Goal: Task Accomplishment & Management: Manage account settings

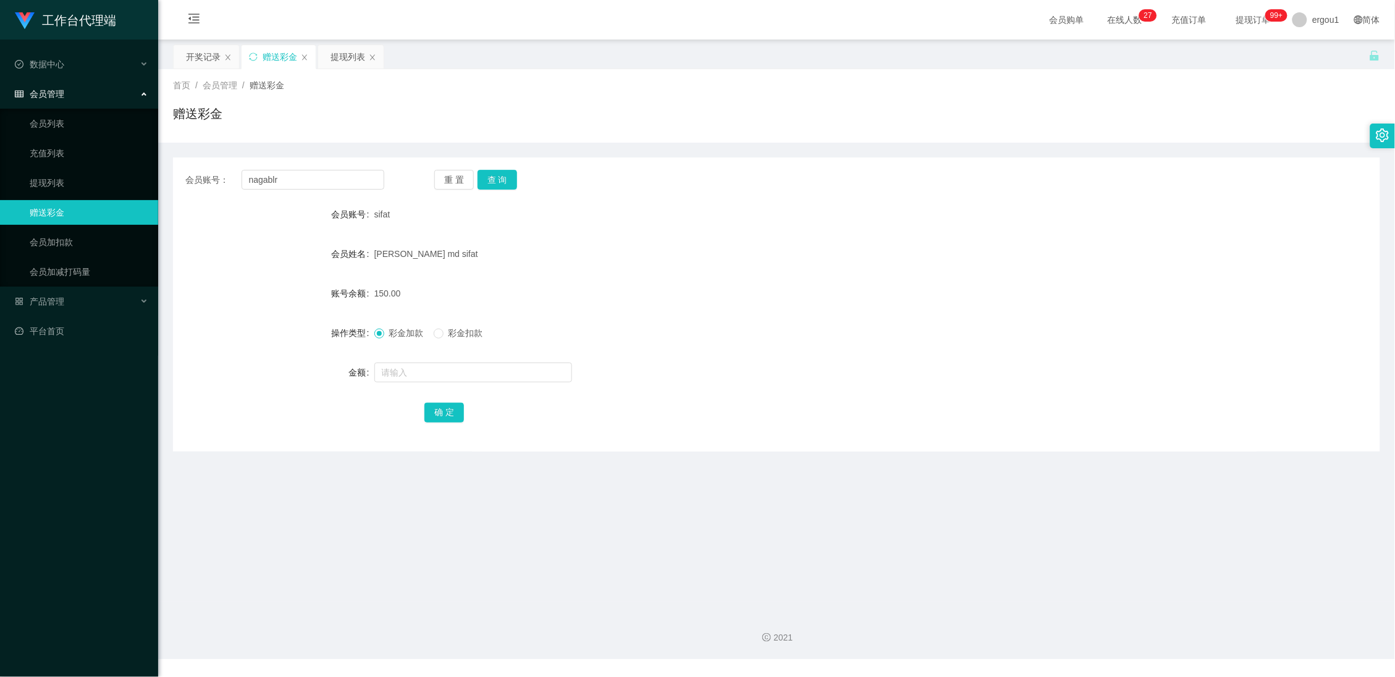
type input "nagablr"
click at [492, 182] on button "查 询" at bounding box center [498, 180] width 40 height 20
click at [413, 366] on input "text" at bounding box center [473, 373] width 198 height 20
type input "100"
drag, startPoint x: 439, startPoint y: 412, endPoint x: 443, endPoint y: 406, distance: 6.7
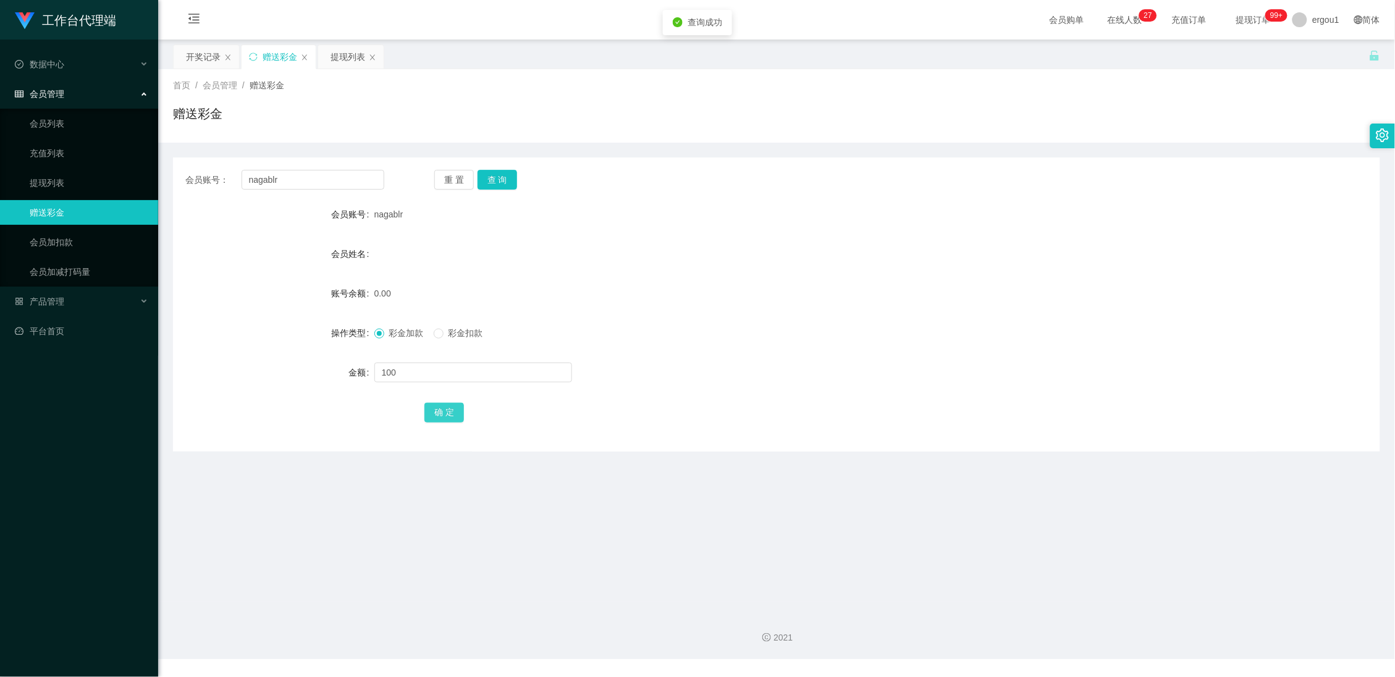
click at [439, 412] on button "确 定" at bounding box center [444, 413] width 40 height 20
click at [525, 238] on form "会员账号 nagablr 会员姓名 账号余额 100.00 操作类型 彩金加款 彩金扣款 金额 确 定" at bounding box center [776, 313] width 1207 height 222
click at [324, 180] on input "nagablr" at bounding box center [313, 180] width 143 height 20
type input "cc"
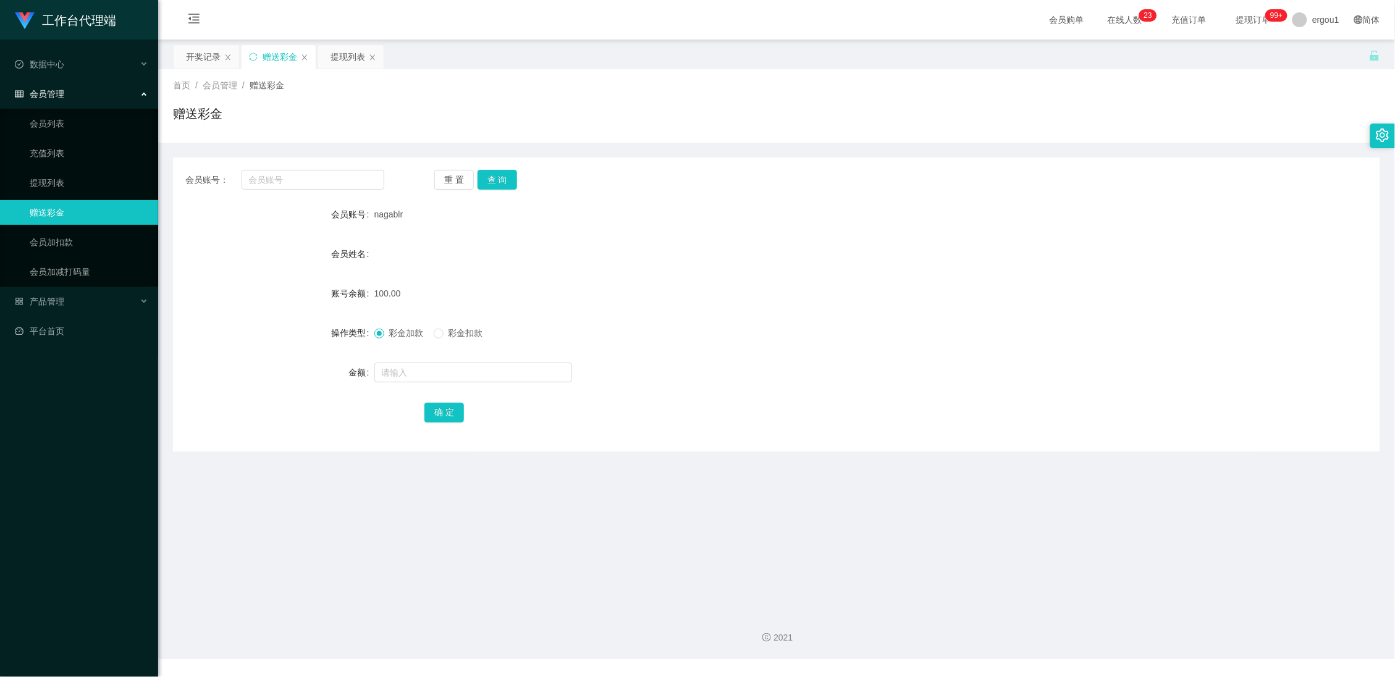
click at [388, 221] on div "nagablr" at bounding box center [726, 214] width 704 height 25
copy span "nagablr"
drag, startPoint x: 279, startPoint y: 171, endPoint x: 248, endPoint y: 132, distance: 49.2
click at [279, 171] on input "text" at bounding box center [313, 180] width 143 height 20
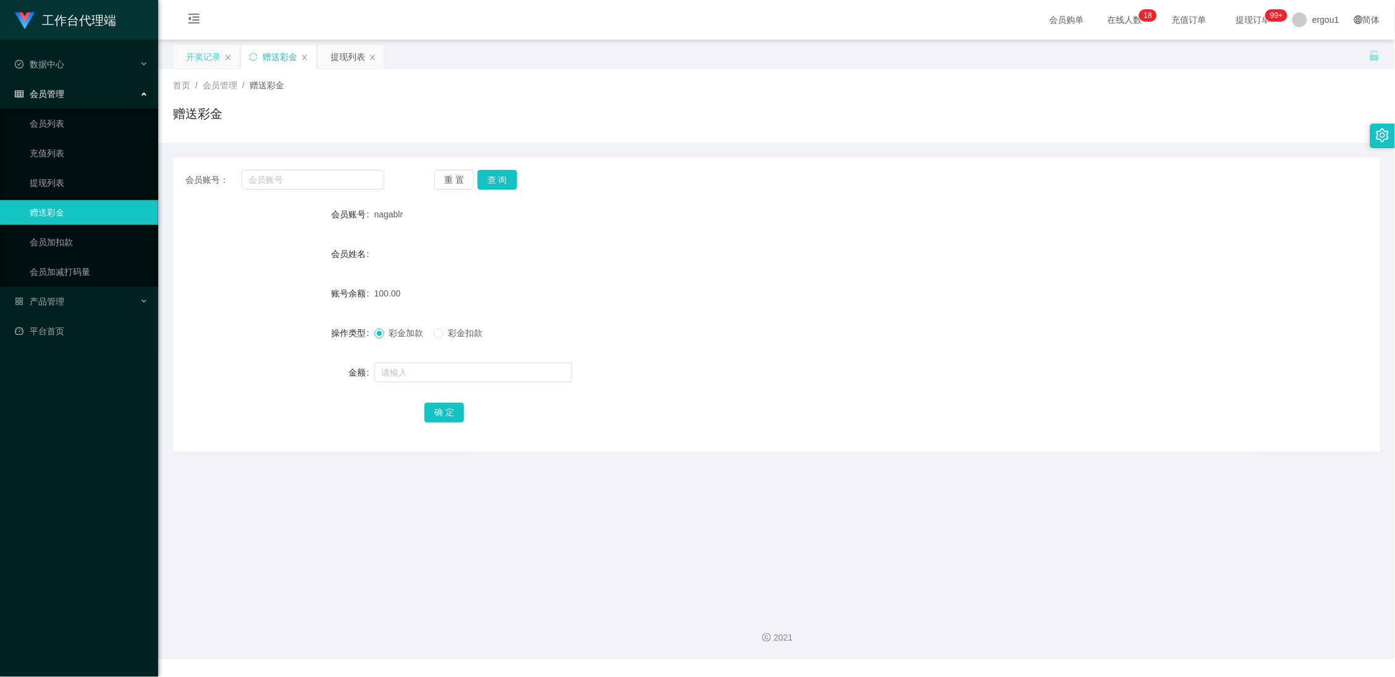
drag, startPoint x: 200, startPoint y: 64, endPoint x: 214, endPoint y: 63, distance: 14.8
click at [201, 64] on div "开奖记录" at bounding box center [203, 56] width 35 height 23
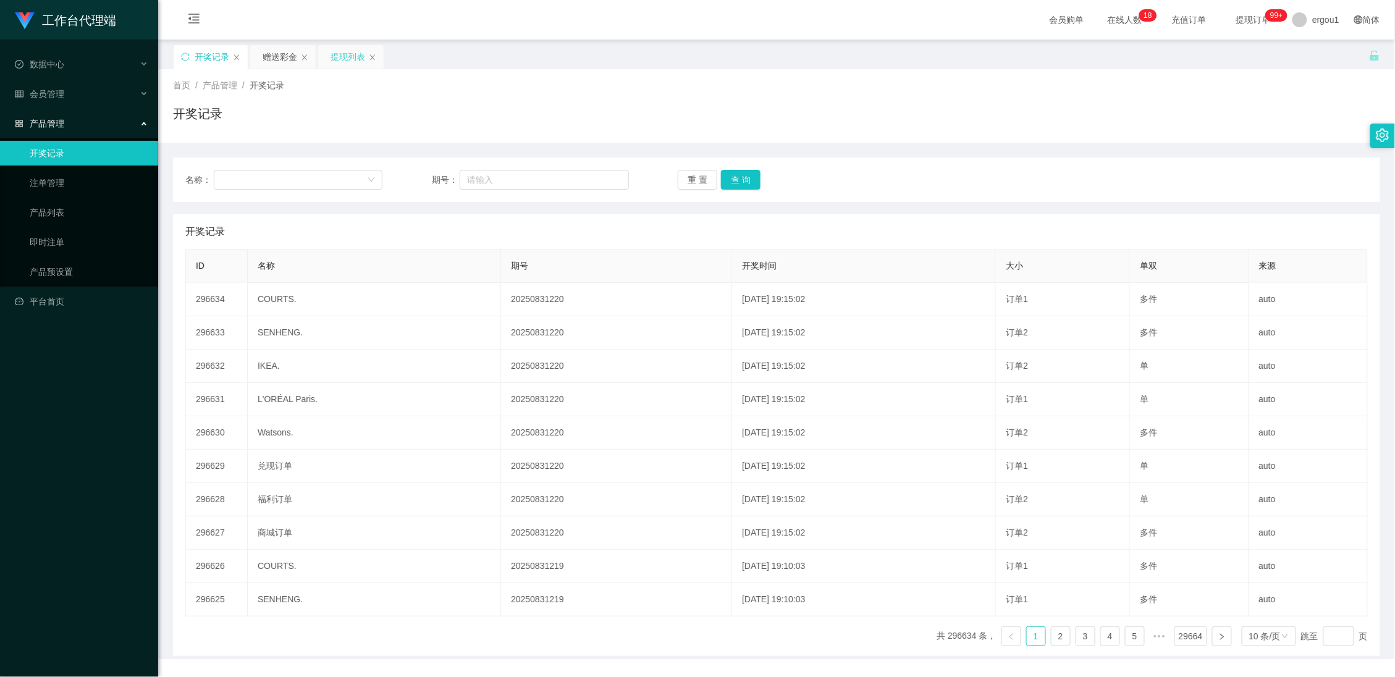
click at [345, 59] on div "提现列表" at bounding box center [347, 56] width 35 height 23
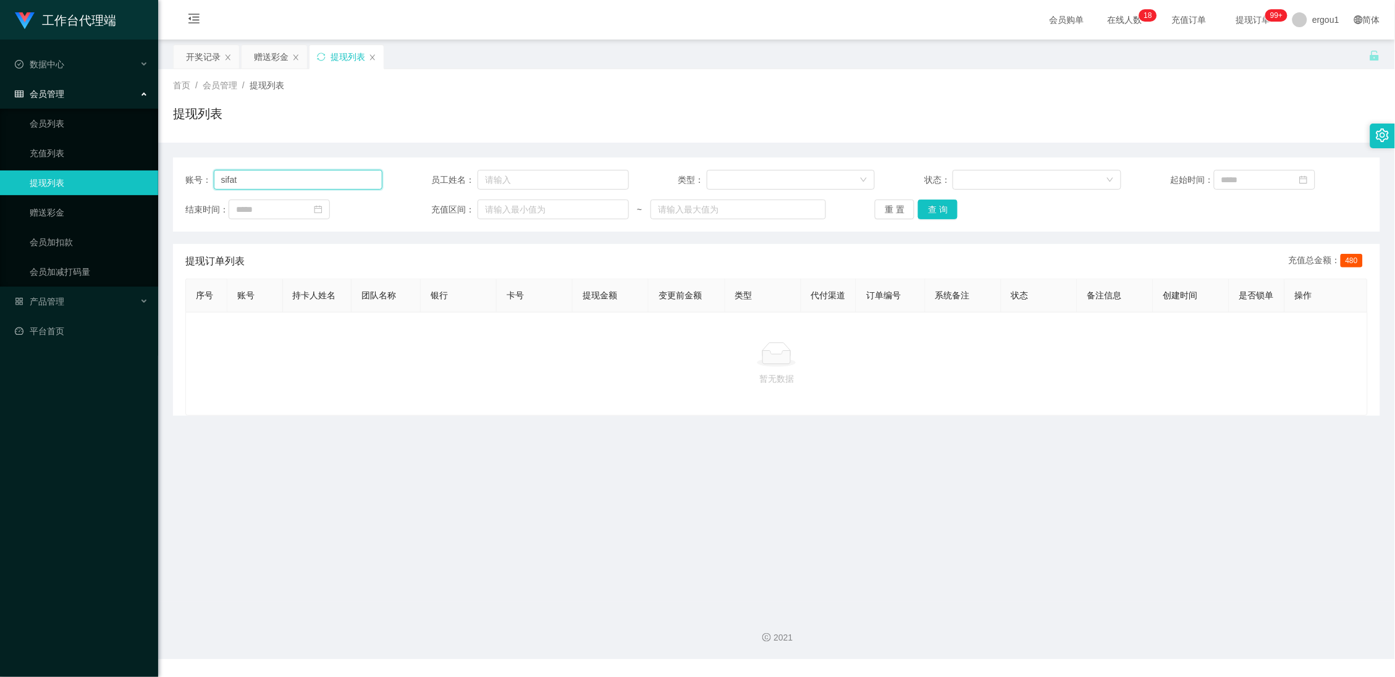
click at [300, 179] on input "sifat" at bounding box center [298, 180] width 169 height 20
click at [301, 179] on input "sifat" at bounding box center [298, 180] width 169 height 20
paste input "nagablr"
type input "nagablr"
click at [940, 211] on button "查 询" at bounding box center [938, 210] width 40 height 20
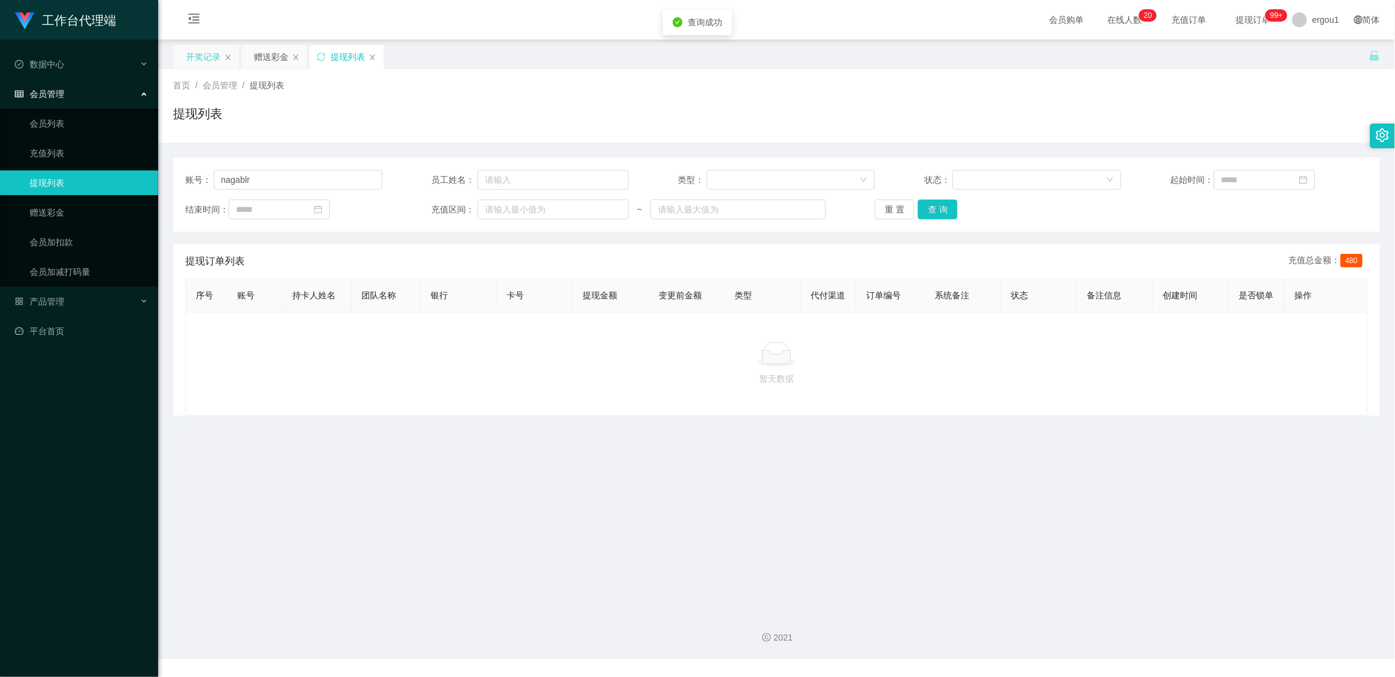
click at [204, 54] on div "开奖记录" at bounding box center [203, 56] width 35 height 23
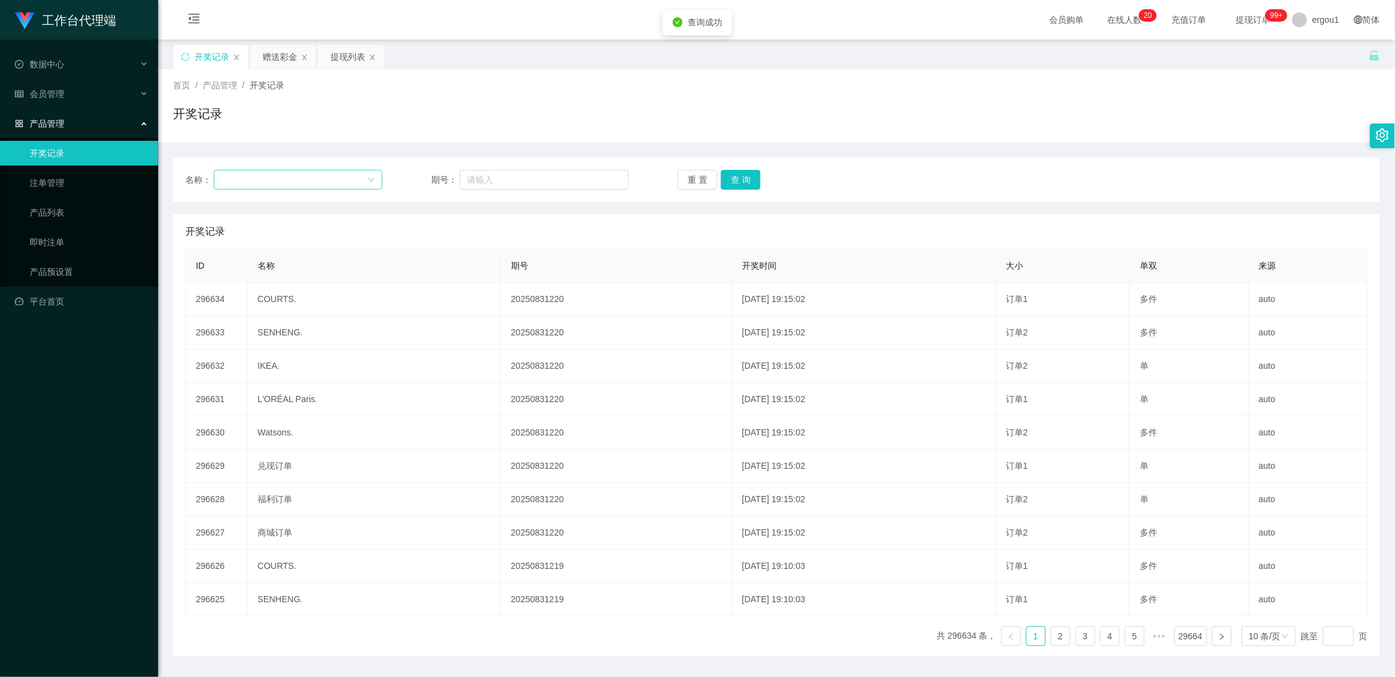
click at [289, 176] on div at bounding box center [294, 180] width 146 height 19
click at [282, 54] on div "赠送彩金" at bounding box center [280, 56] width 35 height 23
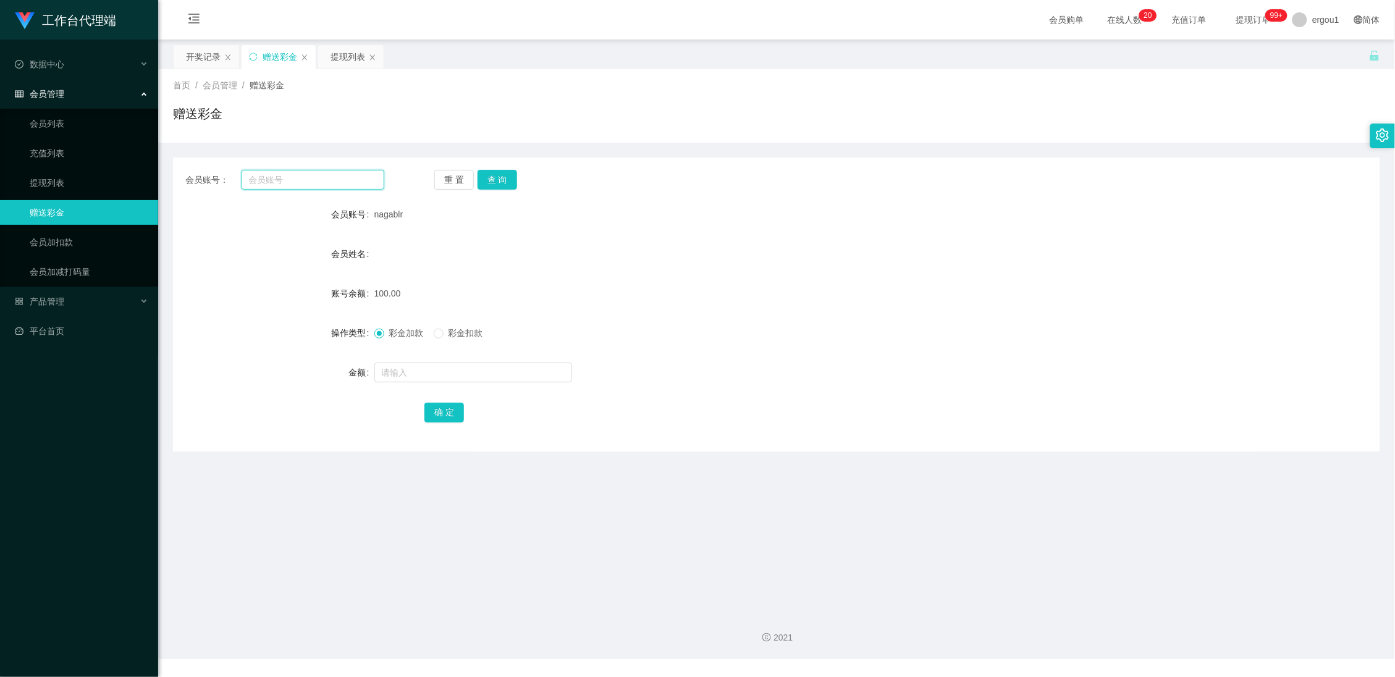
click at [278, 177] on input "text" at bounding box center [313, 180] width 143 height 20
paste input "nagablr"
type input "nagablr"
click at [484, 179] on button "查 询" at bounding box center [498, 180] width 40 height 20
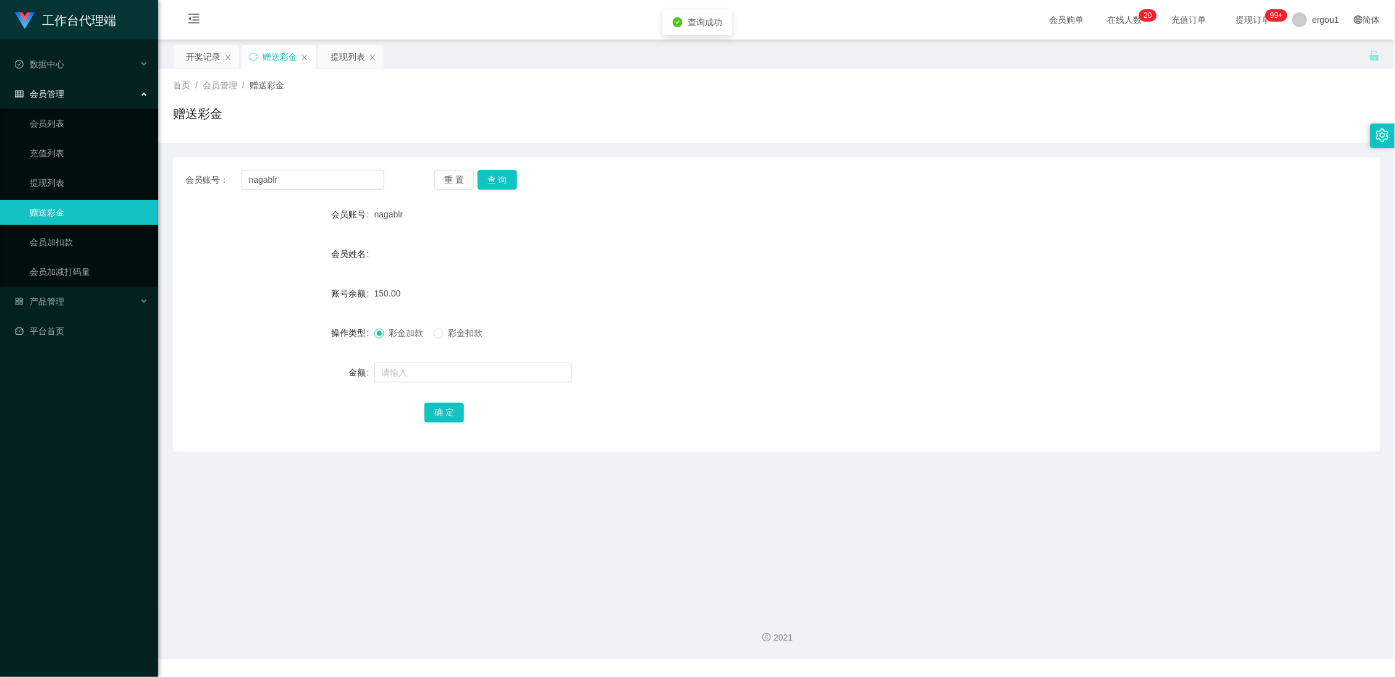
click at [469, 260] on div "会员姓名" at bounding box center [776, 254] width 1207 height 25
click at [343, 63] on div "提现列表" at bounding box center [347, 56] width 35 height 23
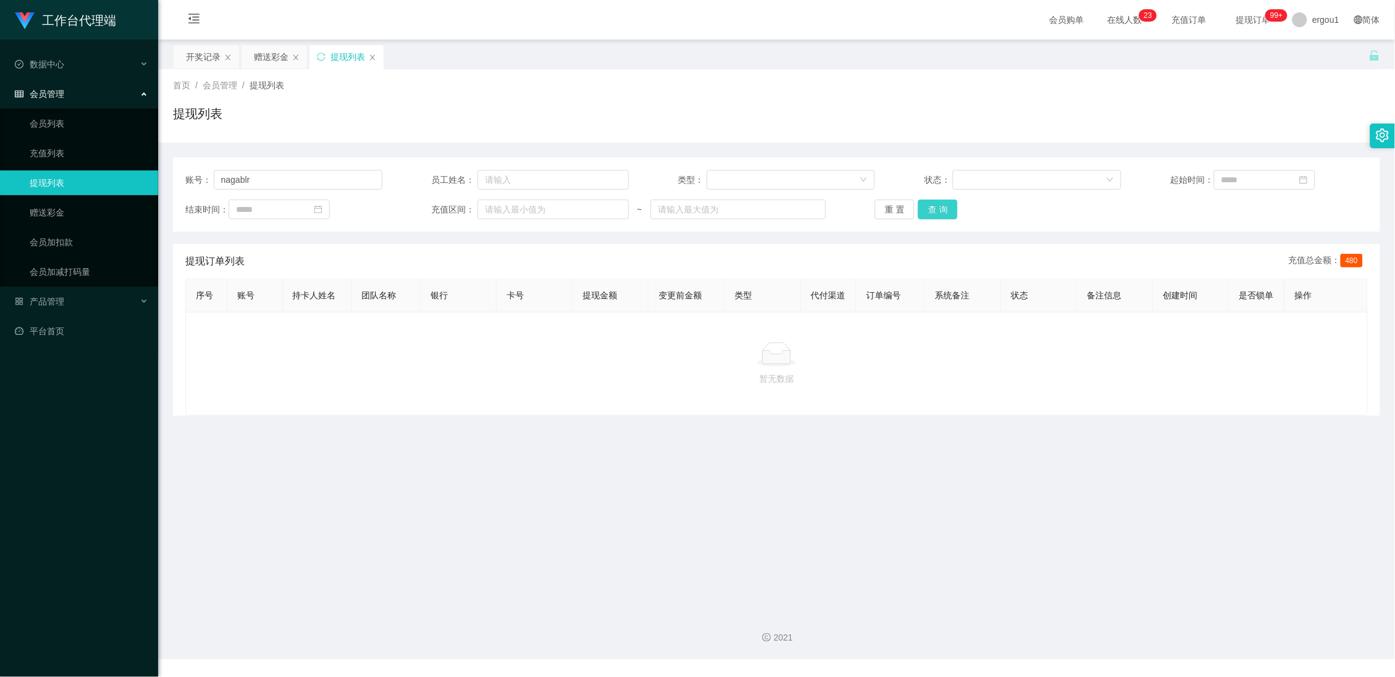
click at [938, 213] on button "查 询" at bounding box center [938, 210] width 40 height 20
click at [203, 56] on div "开奖记录" at bounding box center [203, 56] width 35 height 23
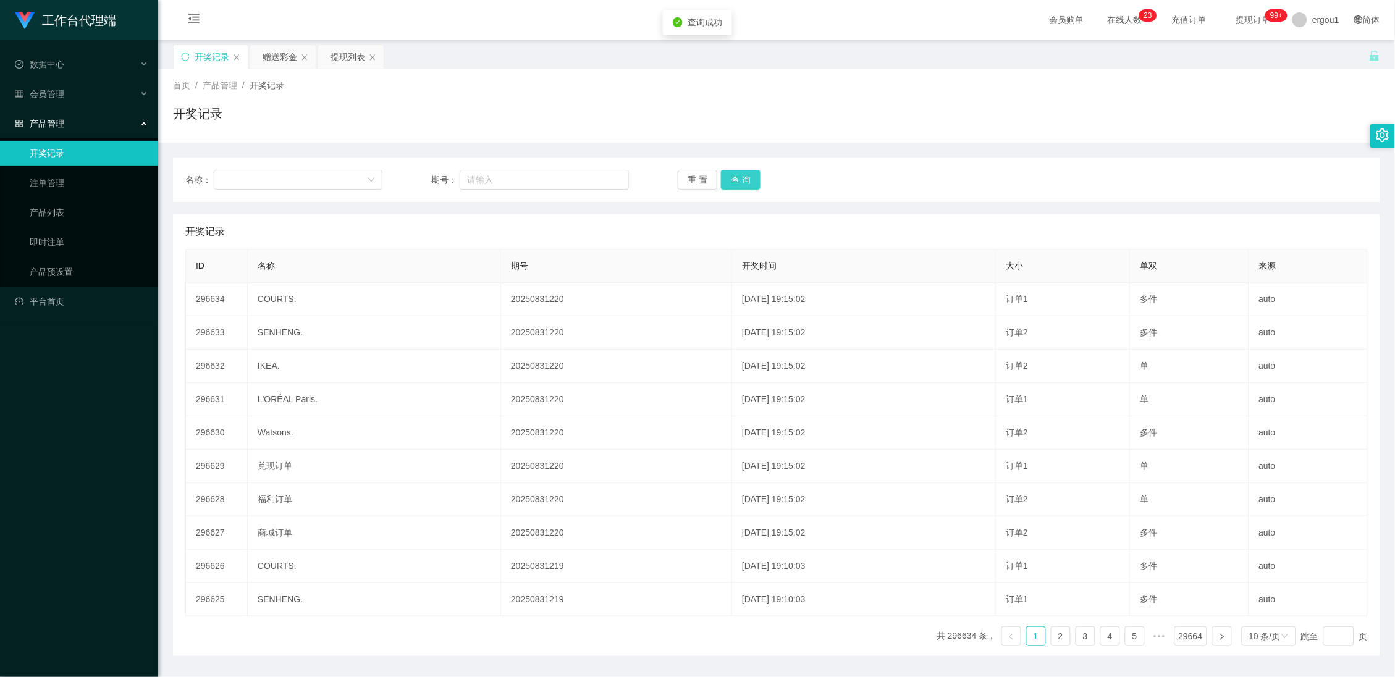
click at [747, 183] on button "查 询" at bounding box center [741, 180] width 40 height 20
click at [287, 63] on div "赠送彩金" at bounding box center [280, 56] width 35 height 23
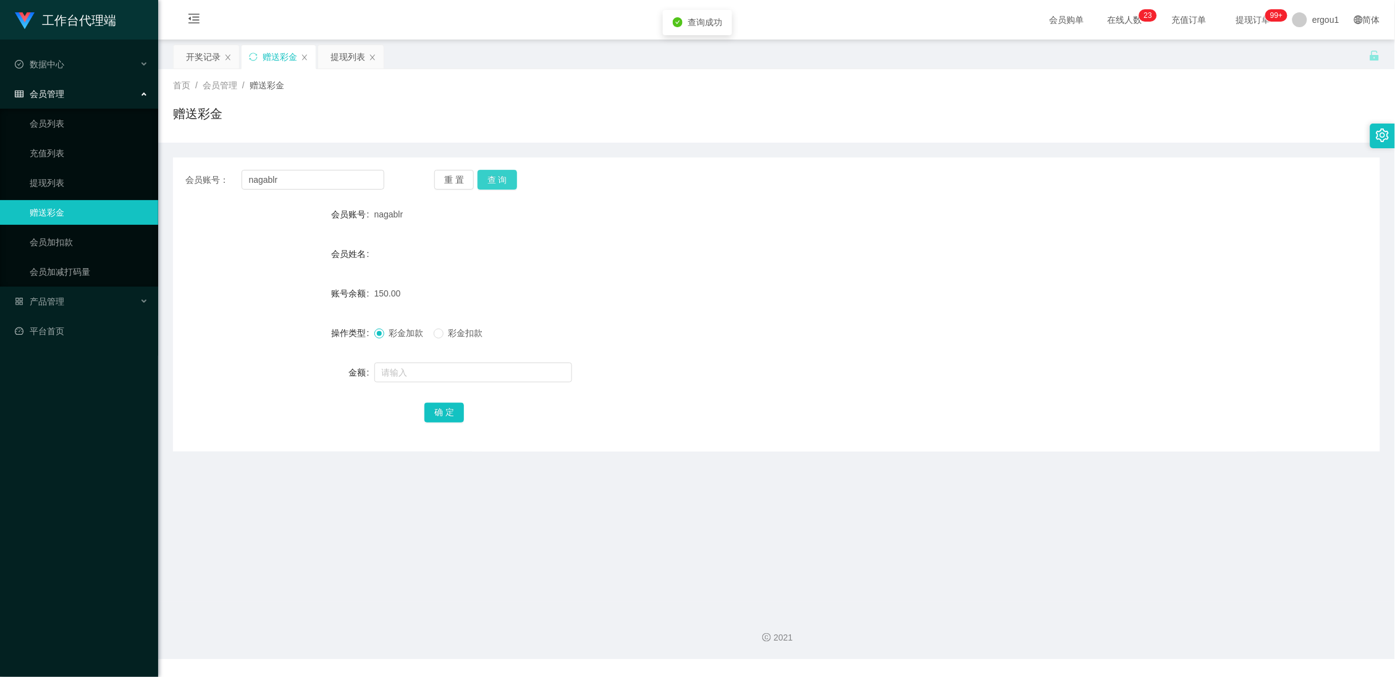
click at [511, 182] on button "查 询" at bounding box center [498, 180] width 40 height 20
click at [344, 59] on div "提现列表" at bounding box center [347, 56] width 35 height 23
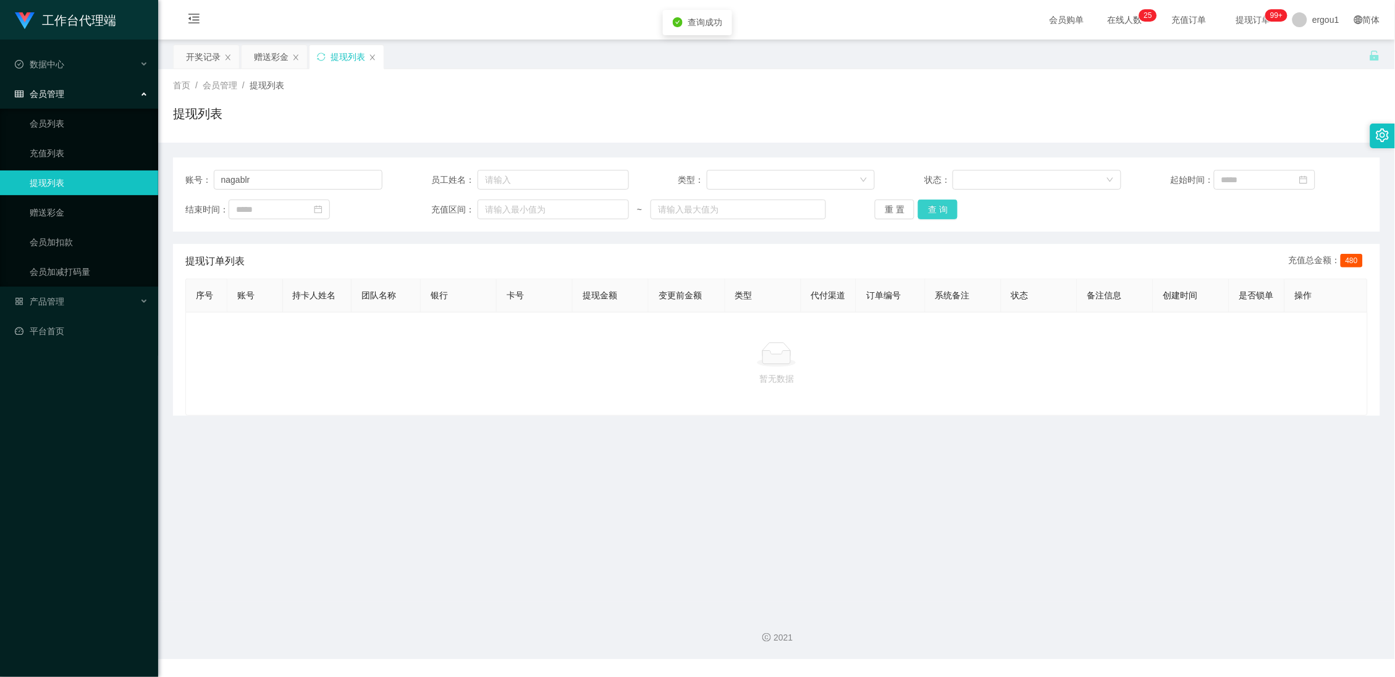
click at [935, 203] on button "查 询" at bounding box center [938, 210] width 40 height 20
click at [941, 214] on button "查 询" at bounding box center [938, 210] width 40 height 20
click at [184, 64] on div "开奖记录" at bounding box center [206, 56] width 65 height 23
click at [212, 56] on div "开奖记录" at bounding box center [203, 56] width 35 height 23
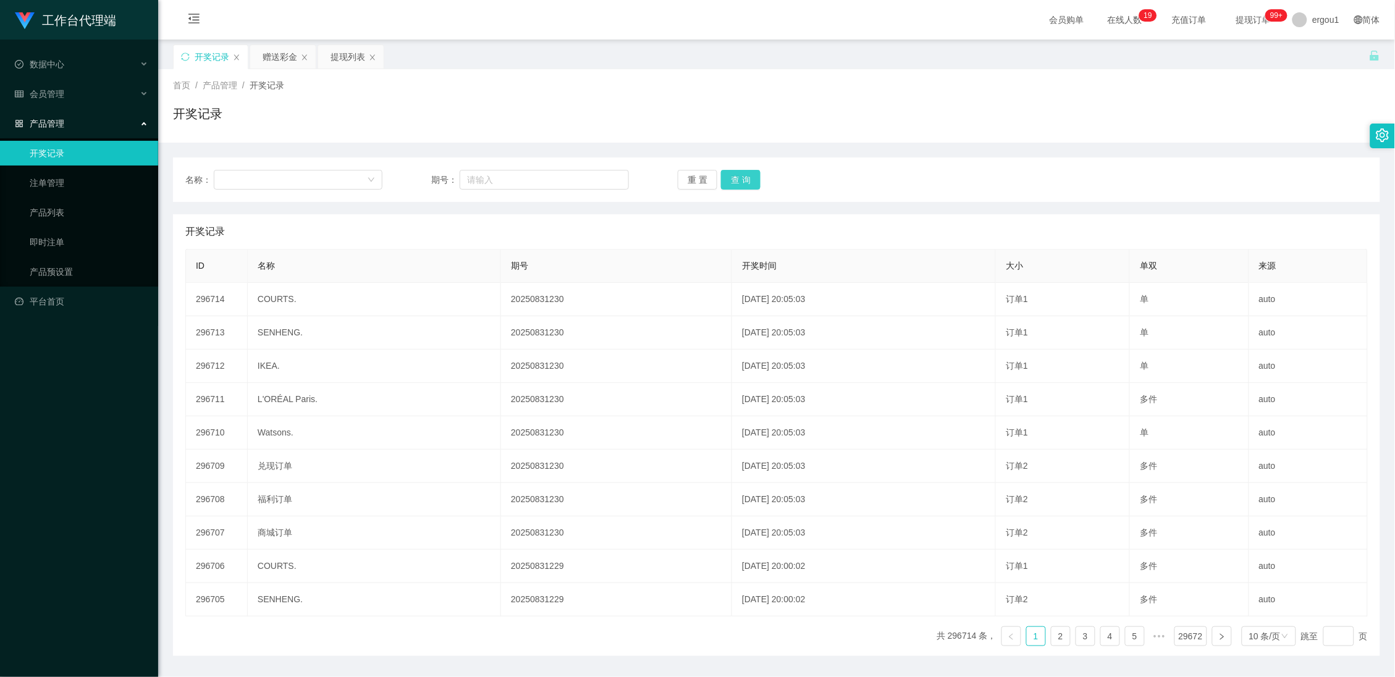
click at [753, 185] on button "查 询" at bounding box center [741, 180] width 40 height 20
click at [298, 56] on div "赠送彩金" at bounding box center [282, 56] width 65 height 23
click at [283, 57] on div "赠送彩金" at bounding box center [280, 56] width 35 height 23
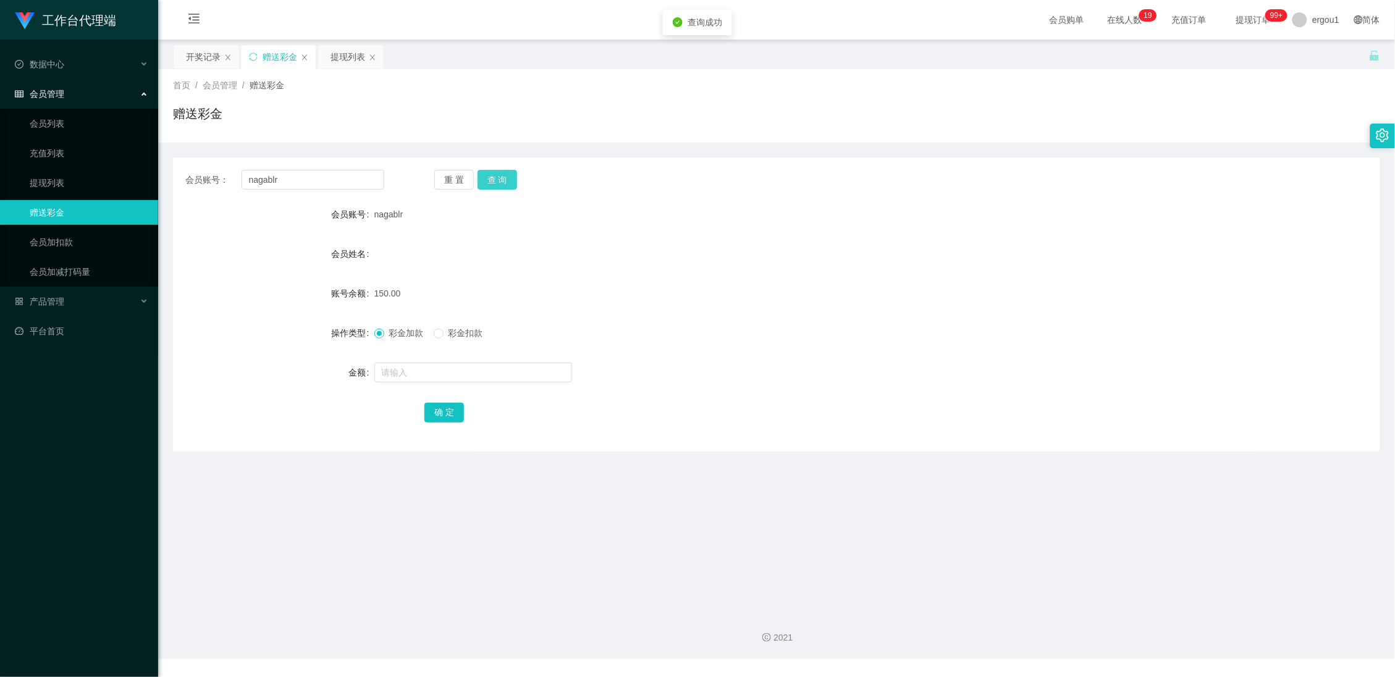
click at [499, 180] on button "查 询" at bounding box center [498, 180] width 40 height 20
click at [503, 180] on button "查 询" at bounding box center [498, 180] width 40 height 20
click at [339, 51] on div "提现列表" at bounding box center [347, 56] width 35 height 23
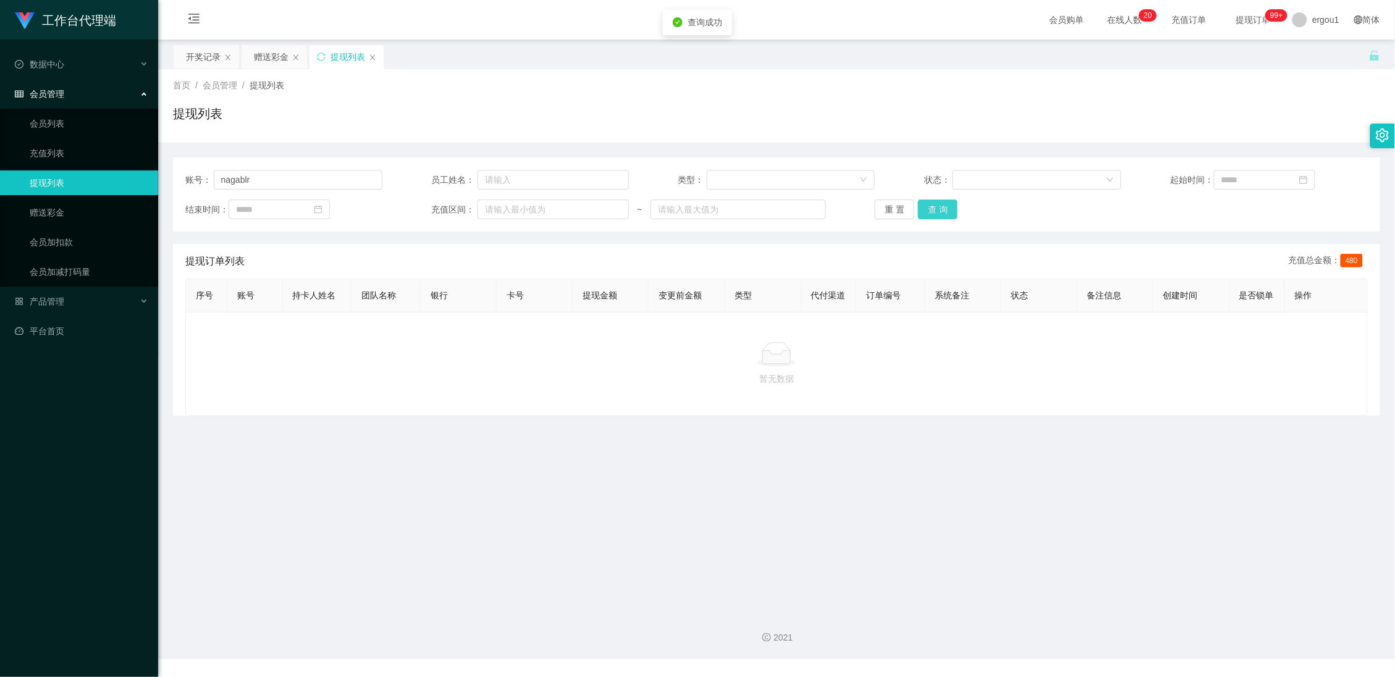
click at [946, 212] on button "查 询" at bounding box center [938, 210] width 40 height 20
click at [282, 63] on div "赠送彩金" at bounding box center [271, 56] width 35 height 23
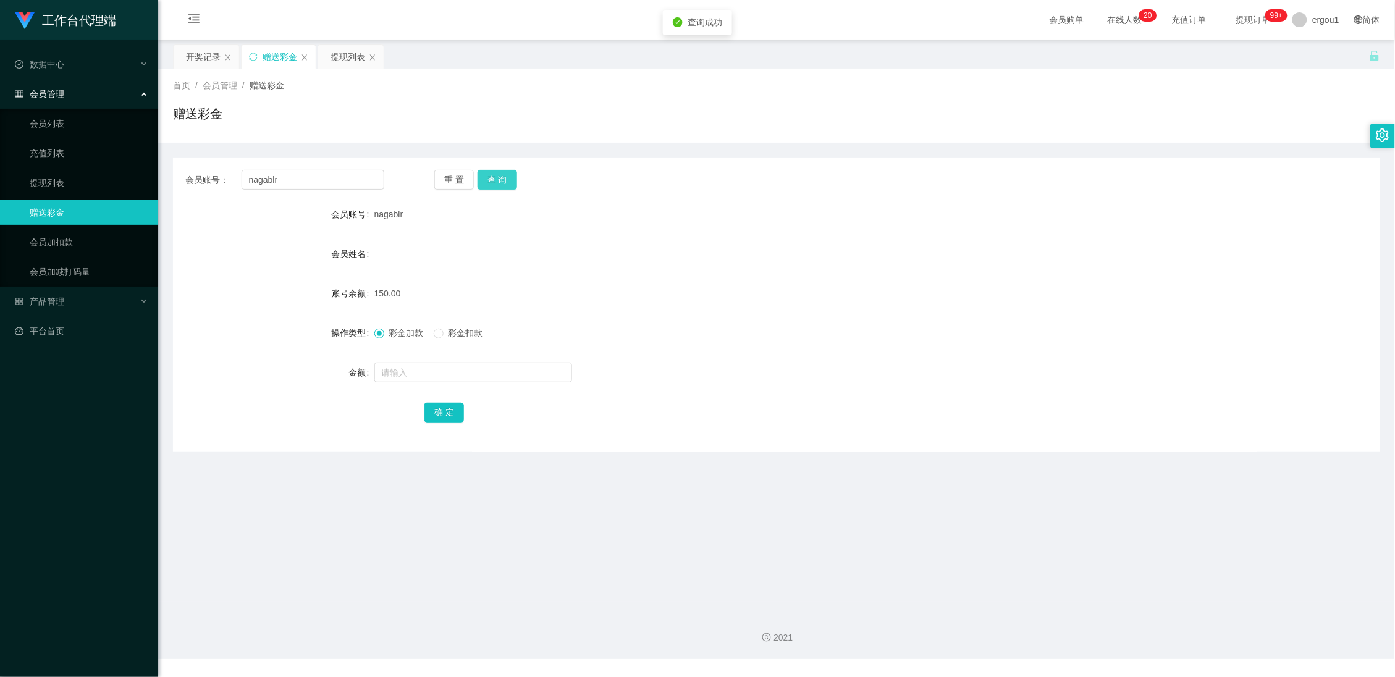
click at [484, 176] on button "查 询" at bounding box center [498, 180] width 40 height 20
click at [492, 175] on button "查 询" at bounding box center [498, 180] width 40 height 20
click at [339, 57] on div "提现列表" at bounding box center [347, 56] width 35 height 23
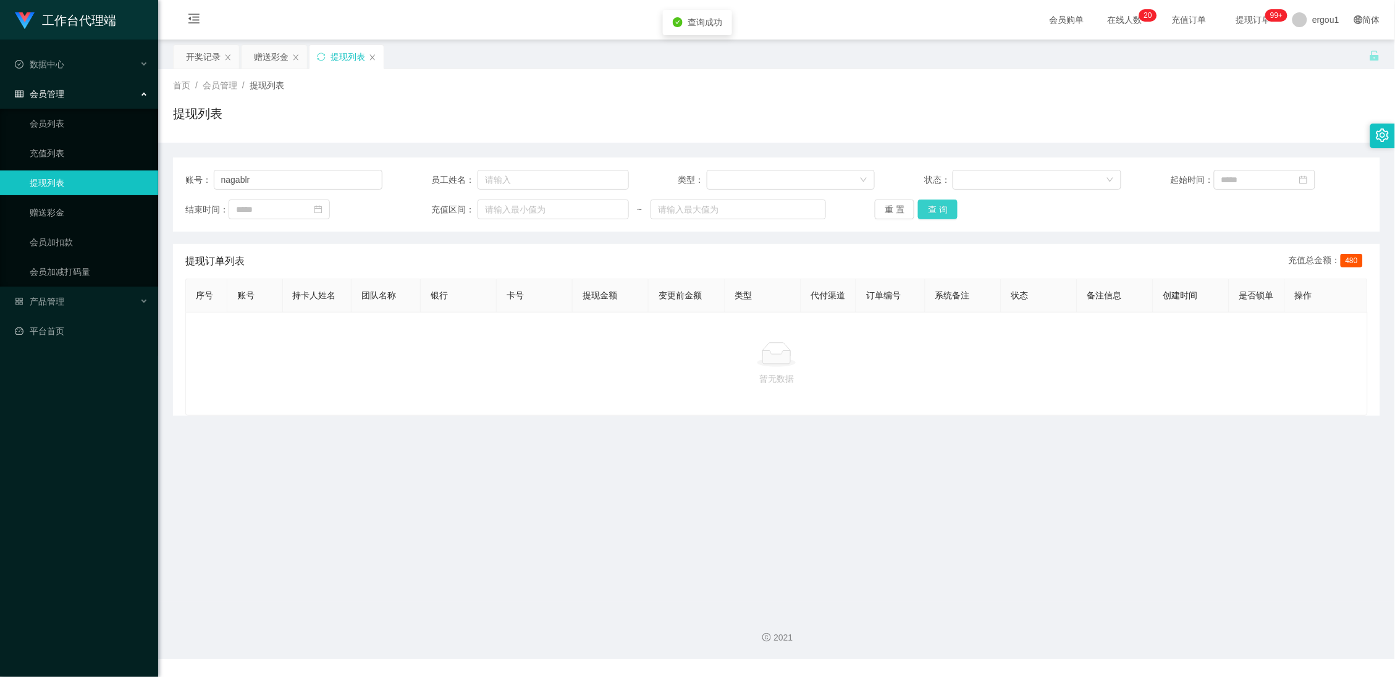
click at [932, 207] on button "查 询" at bounding box center [938, 210] width 40 height 20
click at [264, 58] on div "赠送彩金" at bounding box center [271, 56] width 35 height 23
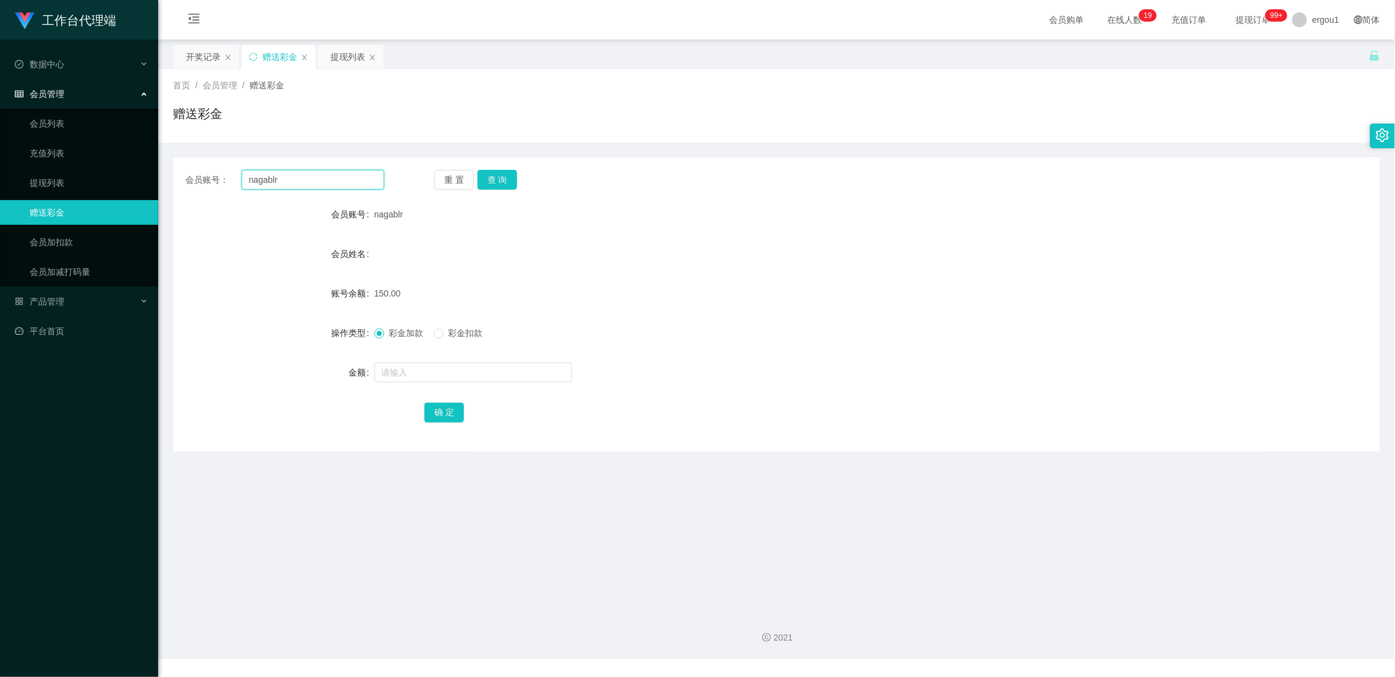
click at [287, 178] on input "nagablr" at bounding box center [313, 180] width 143 height 20
type input "v"
paste input "Kento235"
type input "Kento235"
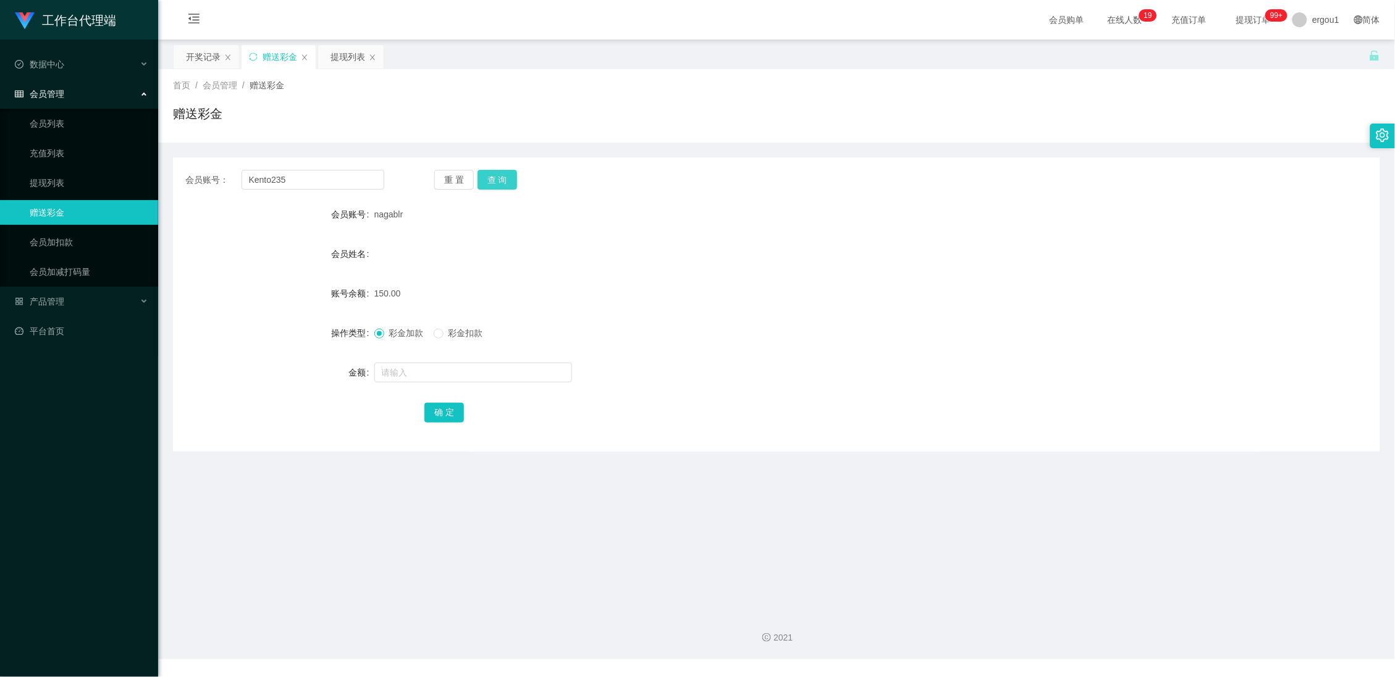
click at [497, 172] on button "查 询" at bounding box center [498, 180] width 40 height 20
click at [414, 358] on form "会员账号 Kento235 会员姓名 Kyo yew 账号余额 0.00 操作类型 彩金加款 彩金扣款 金额 确 定" at bounding box center [776, 313] width 1207 height 222
click at [413, 371] on input "text" at bounding box center [473, 373] width 198 height 20
type input "100"
click at [432, 409] on button "确 定" at bounding box center [444, 413] width 40 height 20
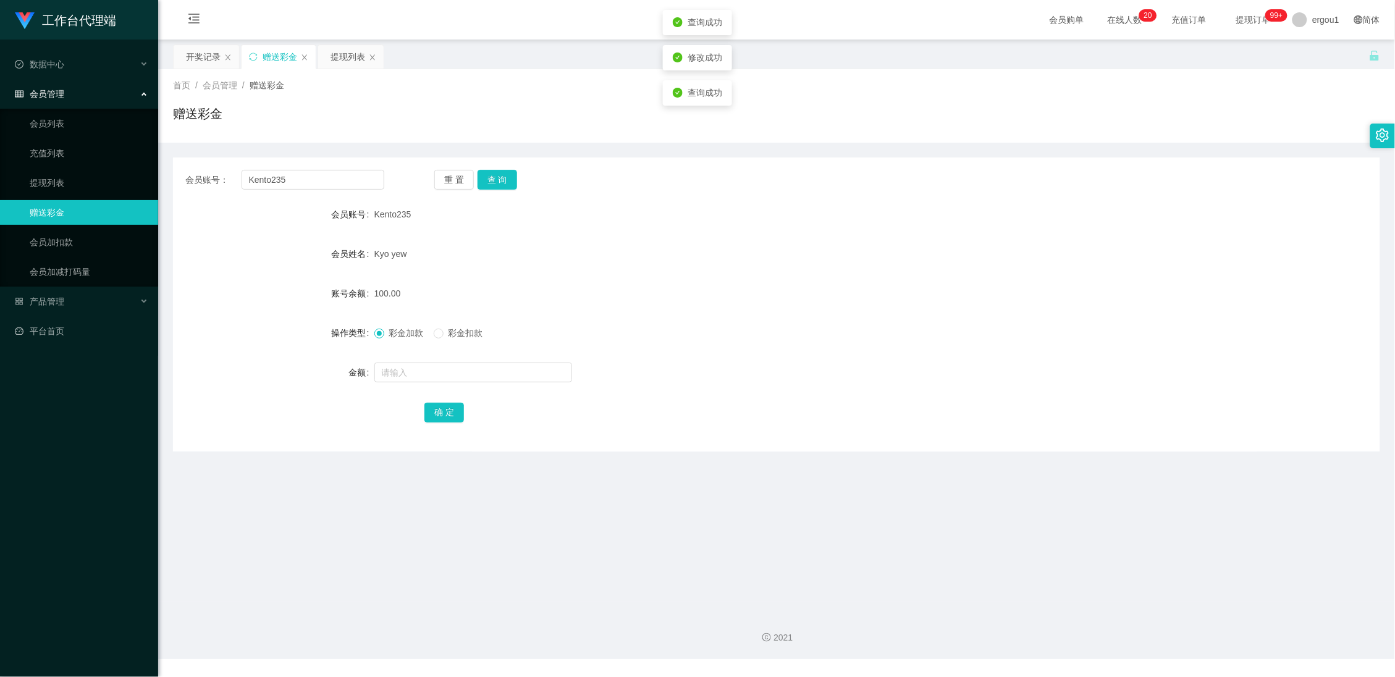
click at [604, 311] on form "会员账号 Kento235 会员姓名 [PERSON_NAME] yew 账号余额 100.00 操作类型 彩金加款 彩金扣款 金额 确 定" at bounding box center [776, 313] width 1207 height 222
click at [339, 61] on div "提现列表" at bounding box center [347, 56] width 35 height 23
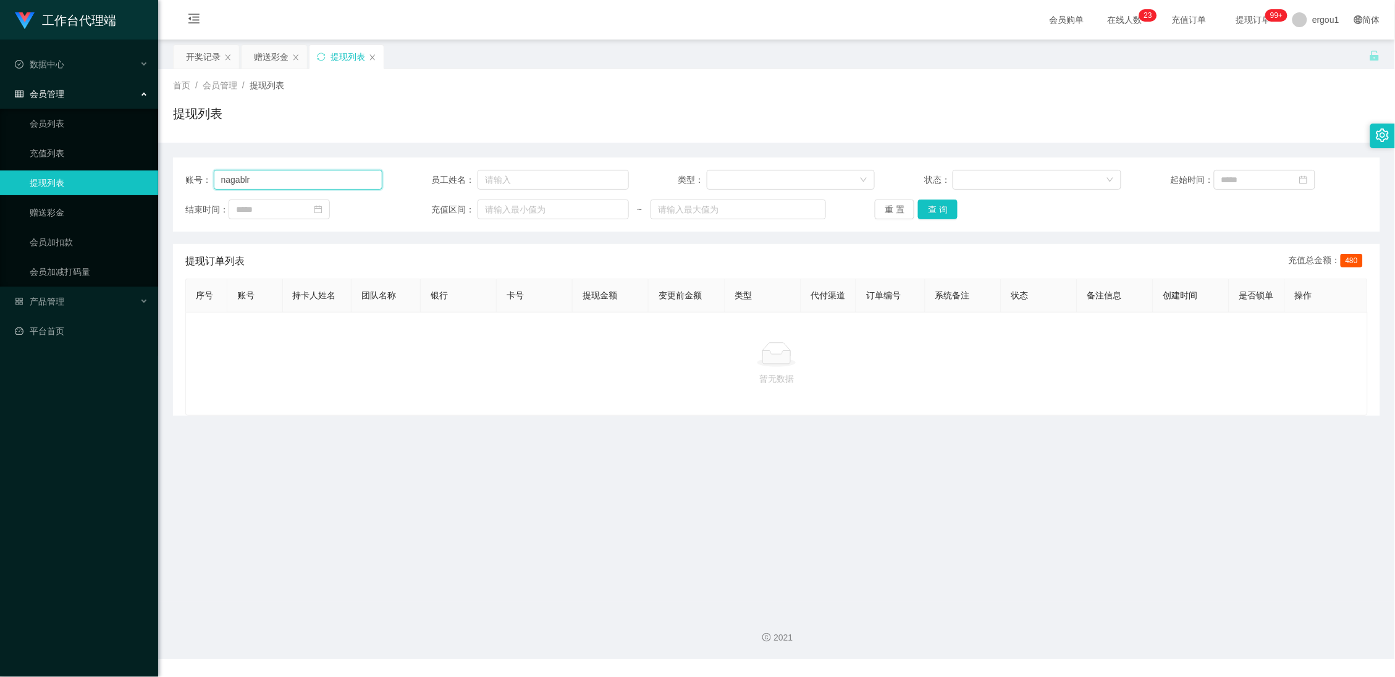
click at [274, 171] on input "nagablr" at bounding box center [298, 180] width 169 height 20
click at [948, 211] on button "查 询" at bounding box center [938, 210] width 40 height 20
click at [261, 58] on div "赠送彩金" at bounding box center [271, 56] width 35 height 23
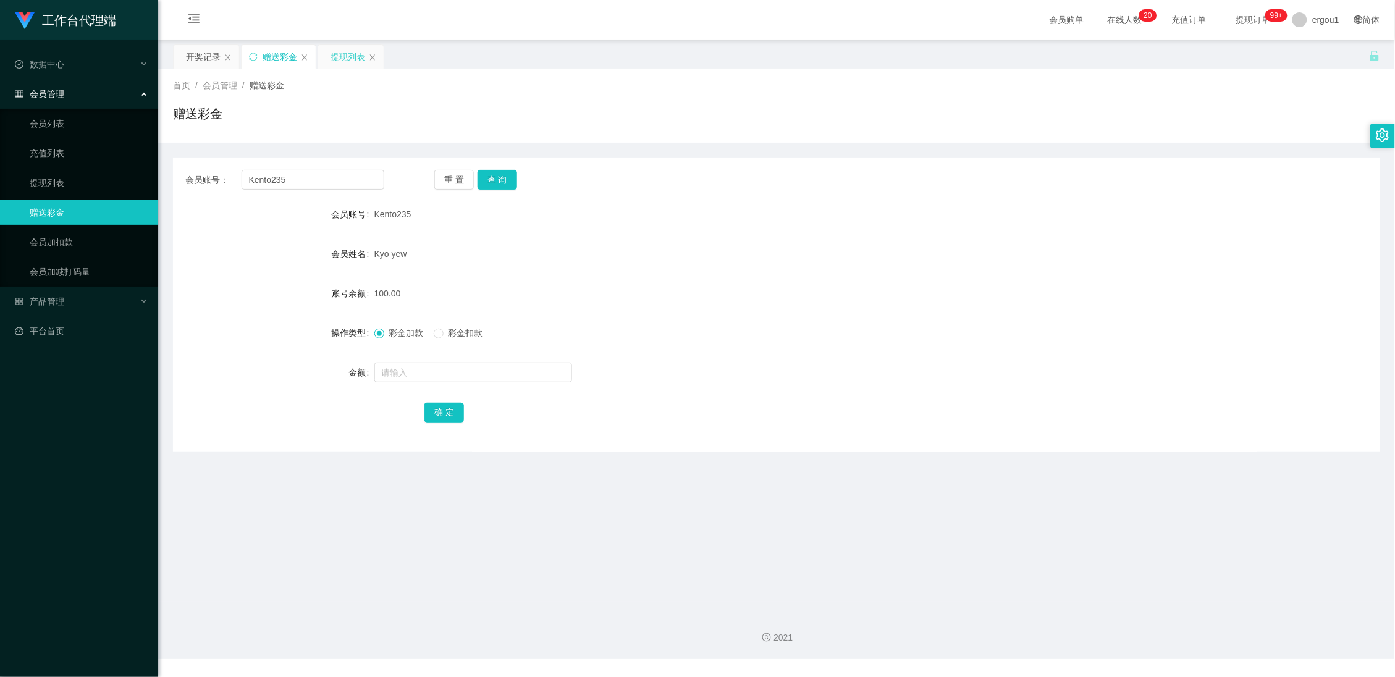
drag, startPoint x: 333, startPoint y: 53, endPoint x: 345, endPoint y: 58, distance: 13.5
click at [333, 53] on div "提现列表" at bounding box center [347, 56] width 35 height 23
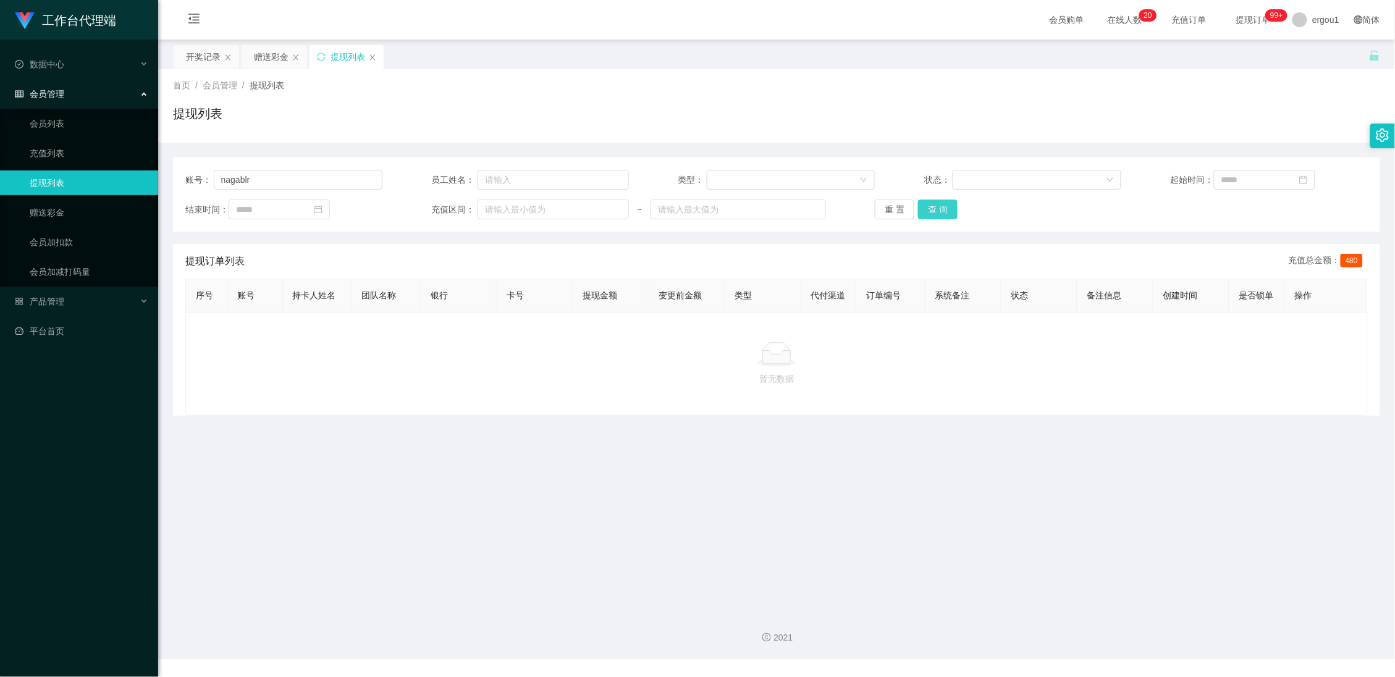
click at [933, 205] on button "查 询" at bounding box center [938, 210] width 40 height 20
click at [264, 55] on div "赠送彩金" at bounding box center [271, 56] width 35 height 23
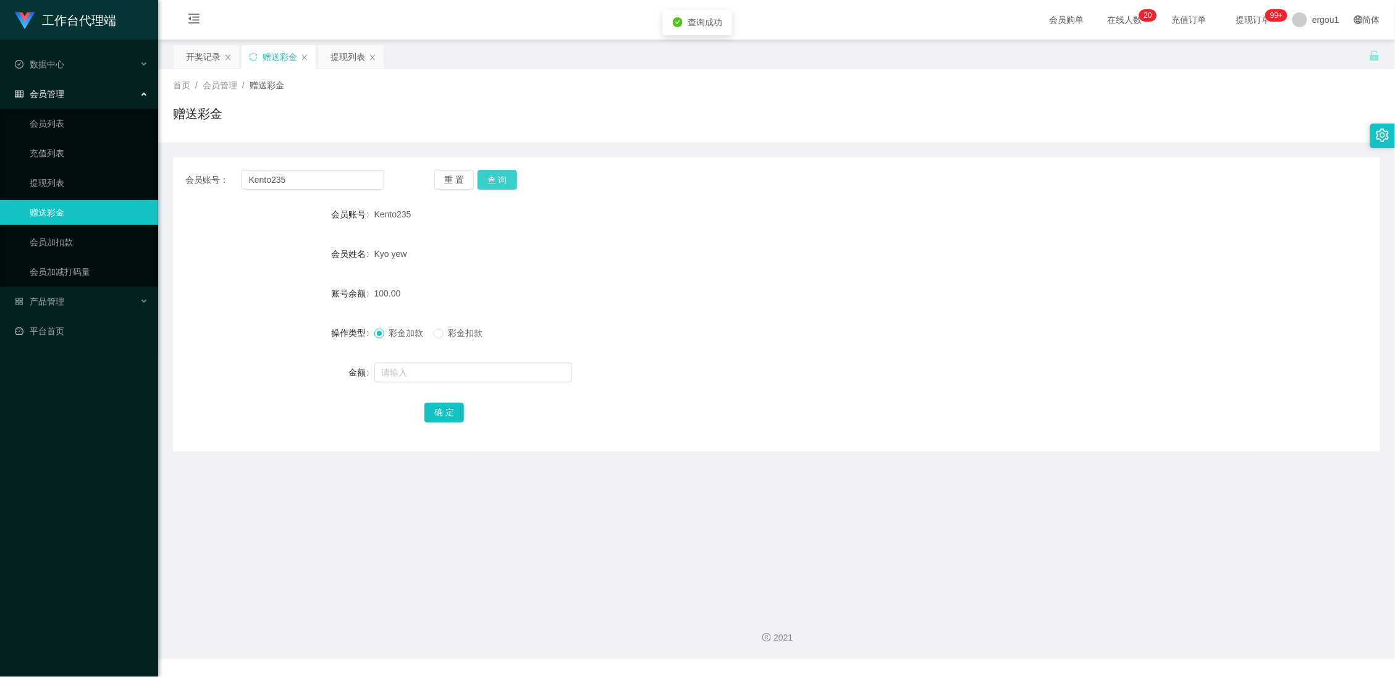
click at [499, 175] on button "查 询" at bounding box center [498, 180] width 40 height 20
click at [500, 174] on button "查 询" at bounding box center [498, 180] width 40 height 20
click at [326, 182] on input "Kento235" at bounding box center [313, 180] width 143 height 20
type input "v"
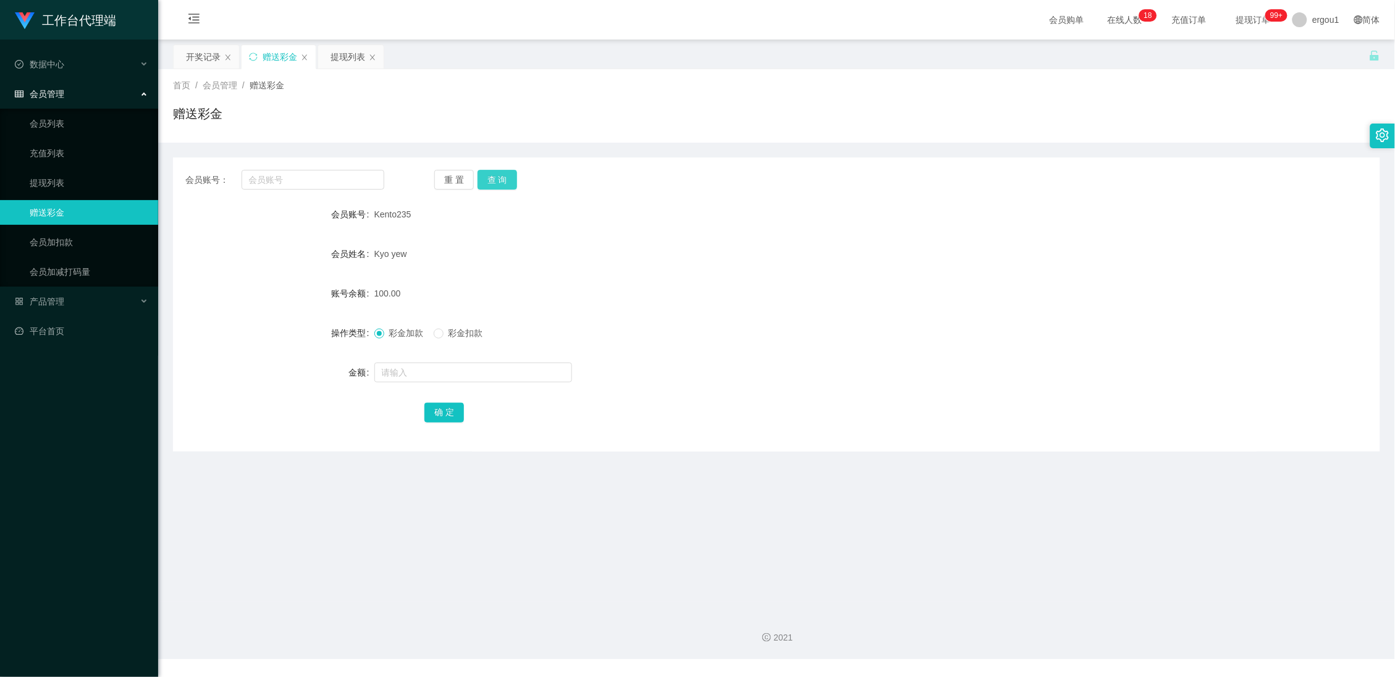
click at [496, 179] on button "查 询" at bounding box center [498, 180] width 40 height 20
click at [313, 174] on input "text" at bounding box center [313, 180] width 143 height 20
paste input "nagablr"
type input "nagablr"
click at [494, 183] on button "查 询" at bounding box center [498, 180] width 40 height 20
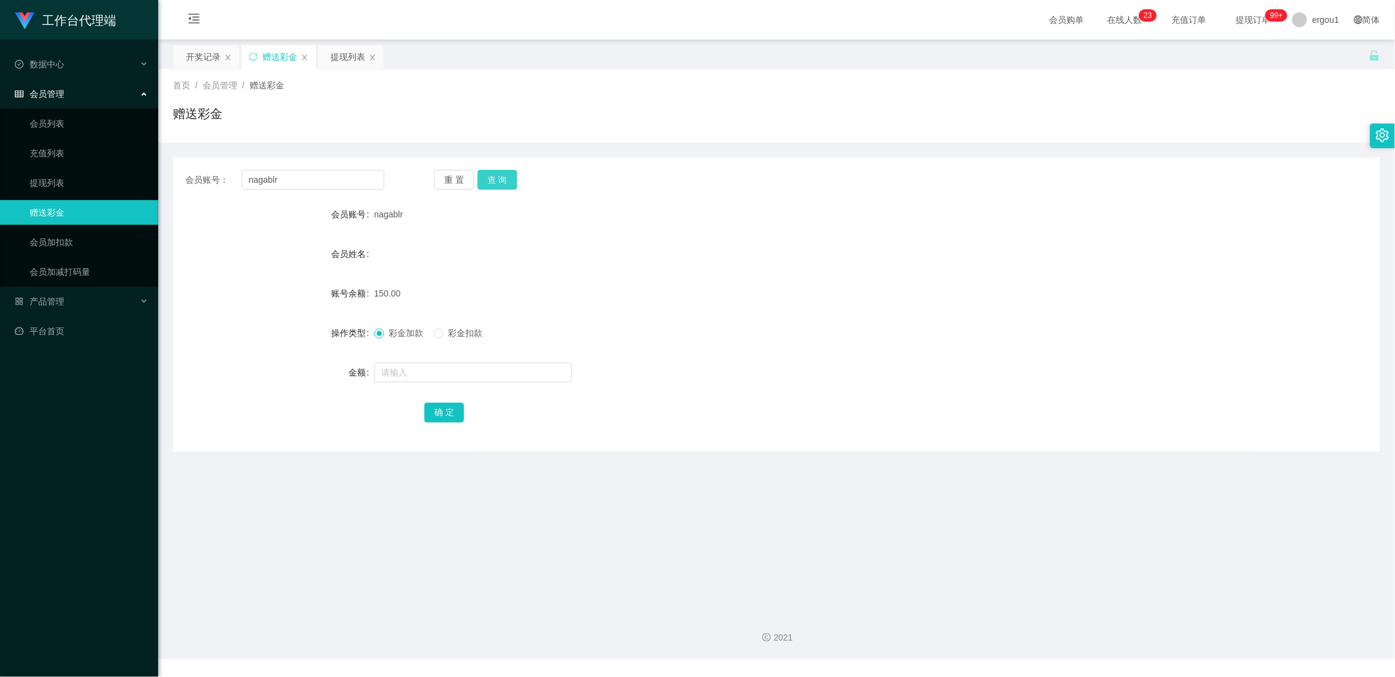
click at [490, 182] on button "查 询" at bounding box center [498, 180] width 40 height 20
click at [341, 61] on div "提现列表" at bounding box center [347, 56] width 35 height 23
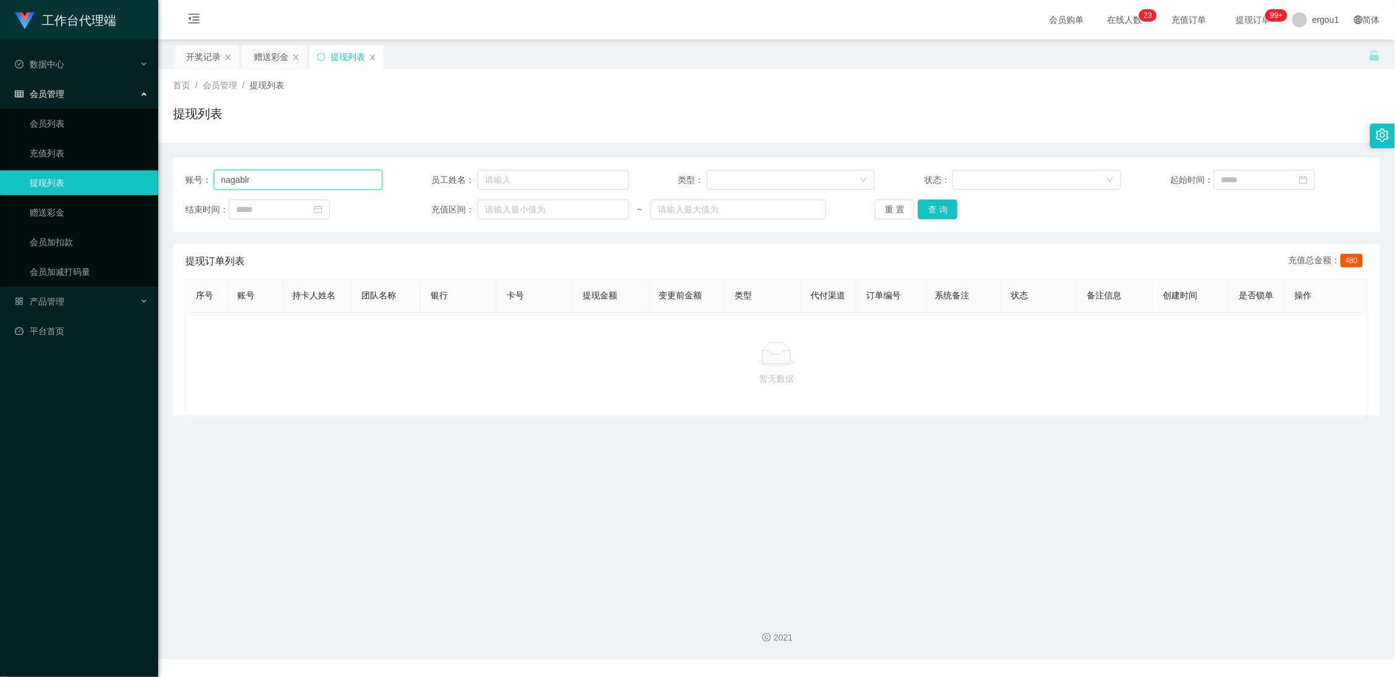
click at [316, 186] on input "nagablr" at bounding box center [298, 180] width 169 height 20
click at [945, 207] on button "查 询" at bounding box center [938, 210] width 40 height 20
click at [284, 54] on div "赠送彩金" at bounding box center [271, 56] width 35 height 23
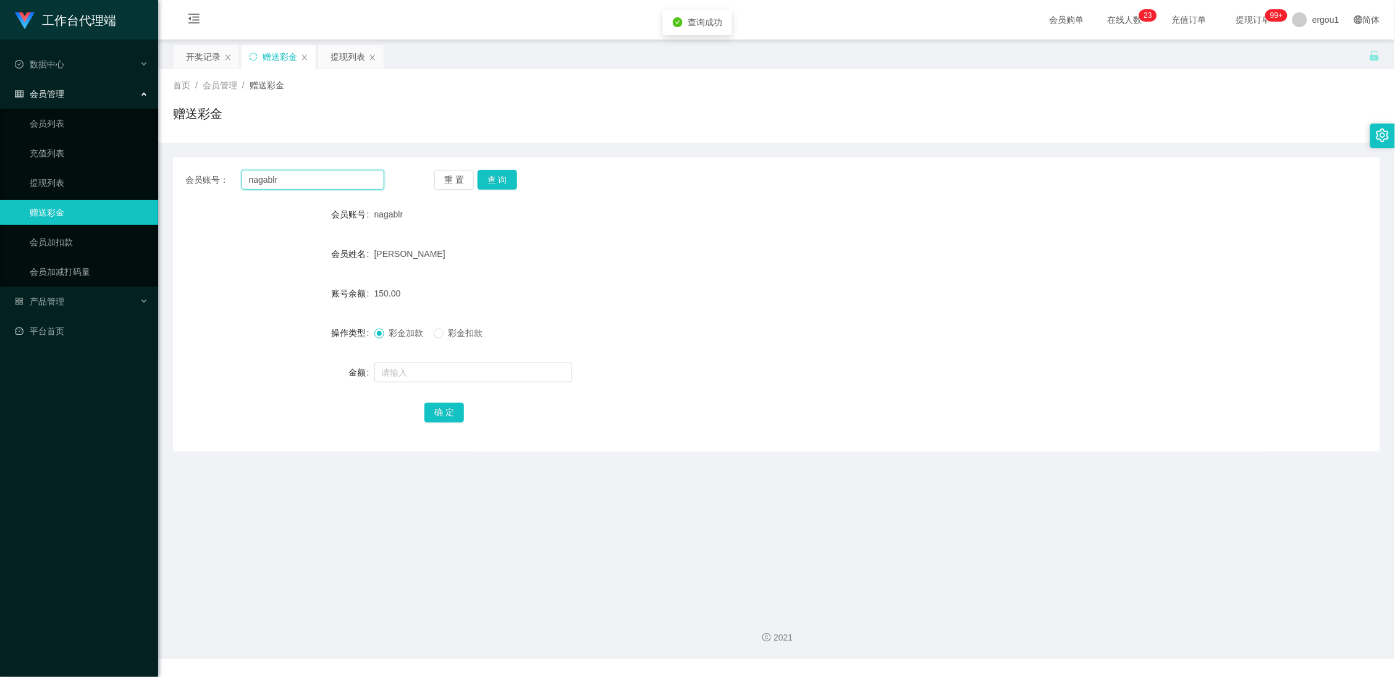
click at [332, 172] on input "nagablr" at bounding box center [313, 180] width 143 height 20
click at [332, 171] on input "nagablr" at bounding box center [313, 180] width 143 height 20
click at [504, 182] on button "查 询" at bounding box center [498, 180] width 40 height 20
click at [348, 61] on div "提现列表" at bounding box center [347, 56] width 35 height 23
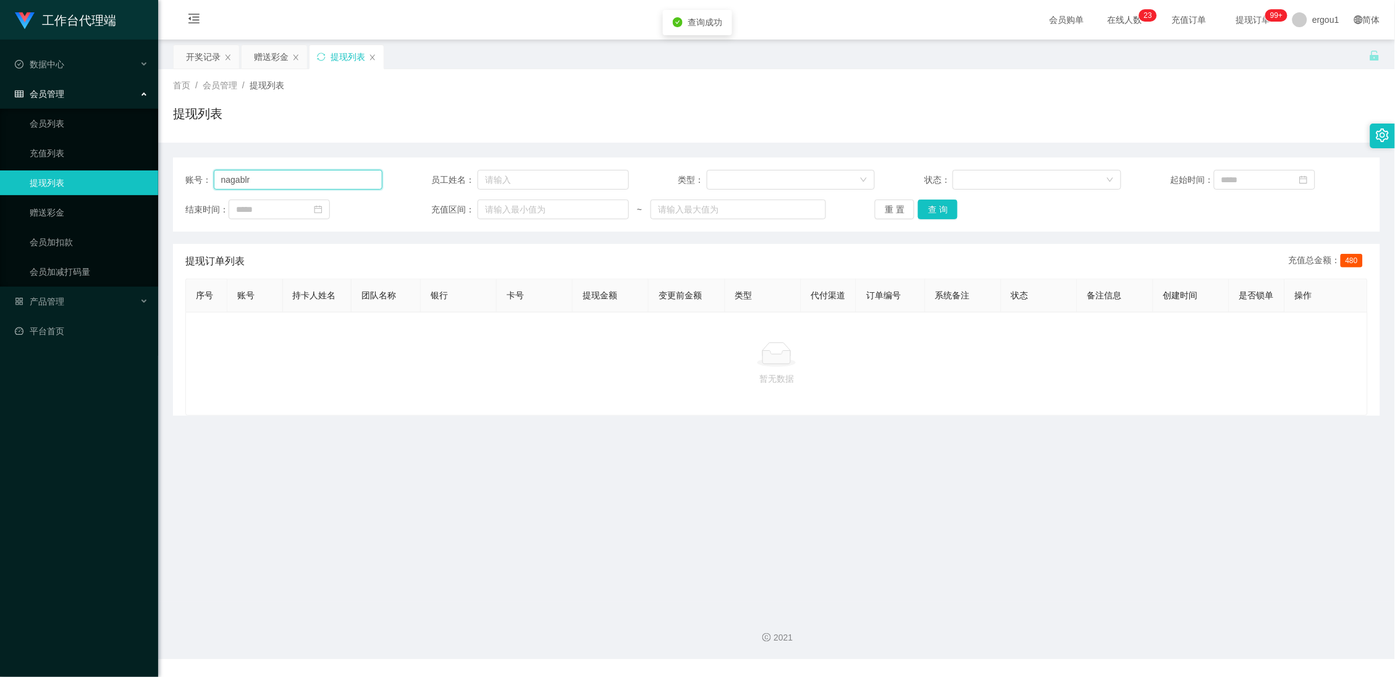
click at [293, 179] on input "nagablr" at bounding box center [298, 180] width 169 height 20
click at [946, 207] on button "查 询" at bounding box center [938, 210] width 40 height 20
click at [946, 207] on div "重 置 查 询" at bounding box center [973, 210] width 197 height 20
click at [320, 56] on icon "图标: sync" at bounding box center [321, 57] width 9 height 9
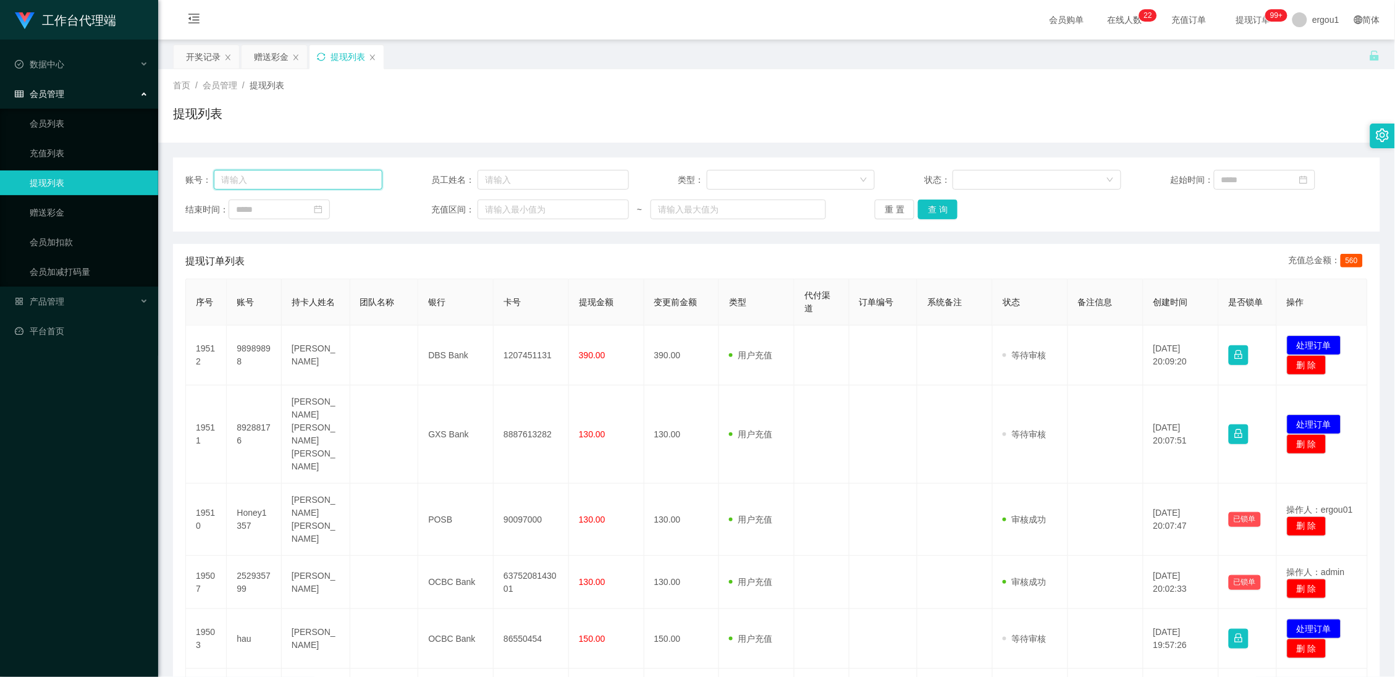
click at [279, 175] on input "text" at bounding box center [298, 180] width 169 height 20
paste input "nagablr"
type input "nagablr"
click at [940, 202] on button "查 询" at bounding box center [938, 210] width 40 height 20
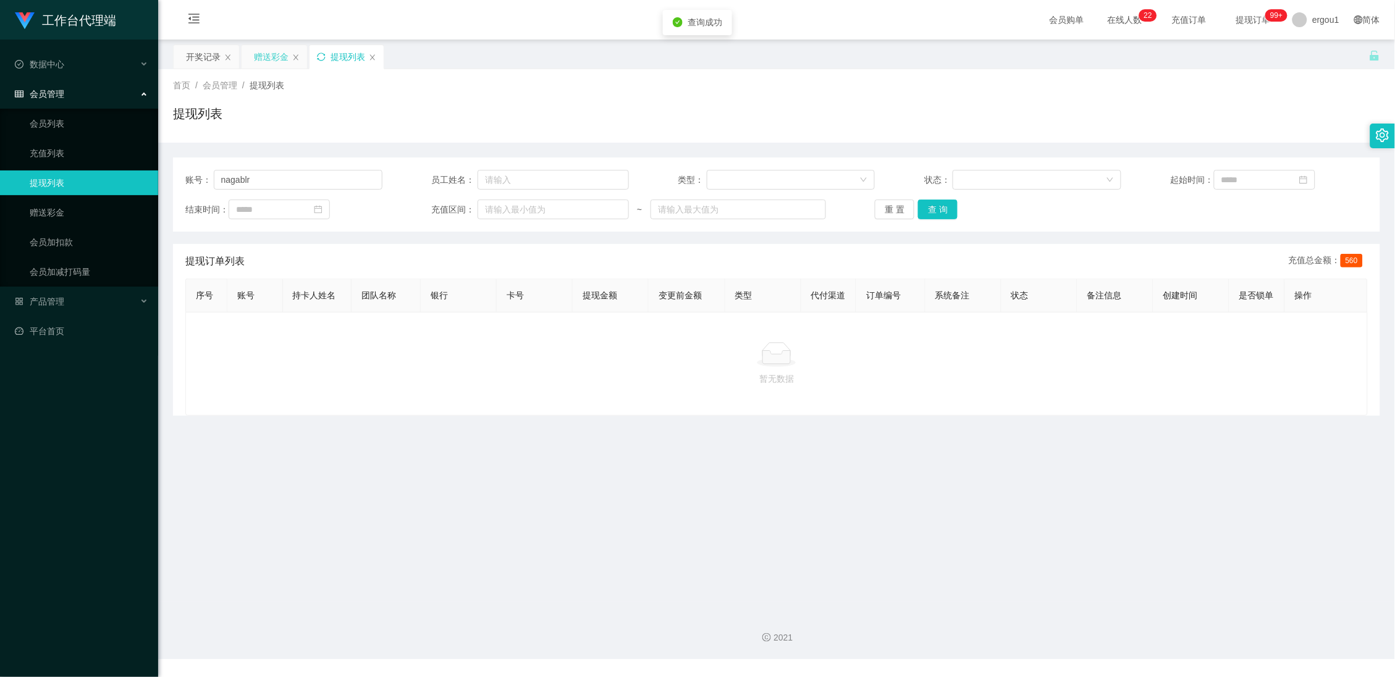
click at [258, 61] on div "赠送彩金" at bounding box center [271, 56] width 35 height 23
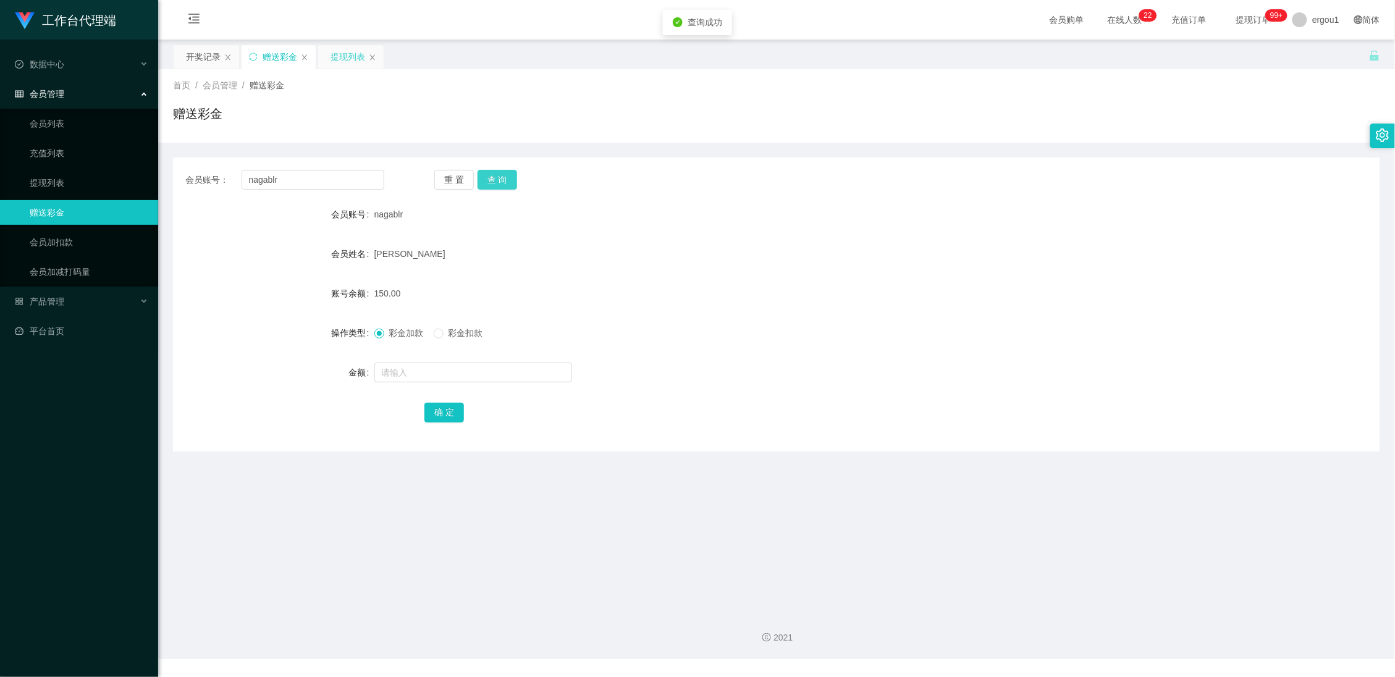
drag, startPoint x: 499, startPoint y: 182, endPoint x: 490, endPoint y: 190, distance: 11.4
click at [499, 182] on button "查 询" at bounding box center [498, 180] width 40 height 20
click at [442, 374] on input "text" at bounding box center [473, 373] width 198 height 20
type input "150"
click at [440, 415] on button "确 定" at bounding box center [444, 413] width 40 height 20
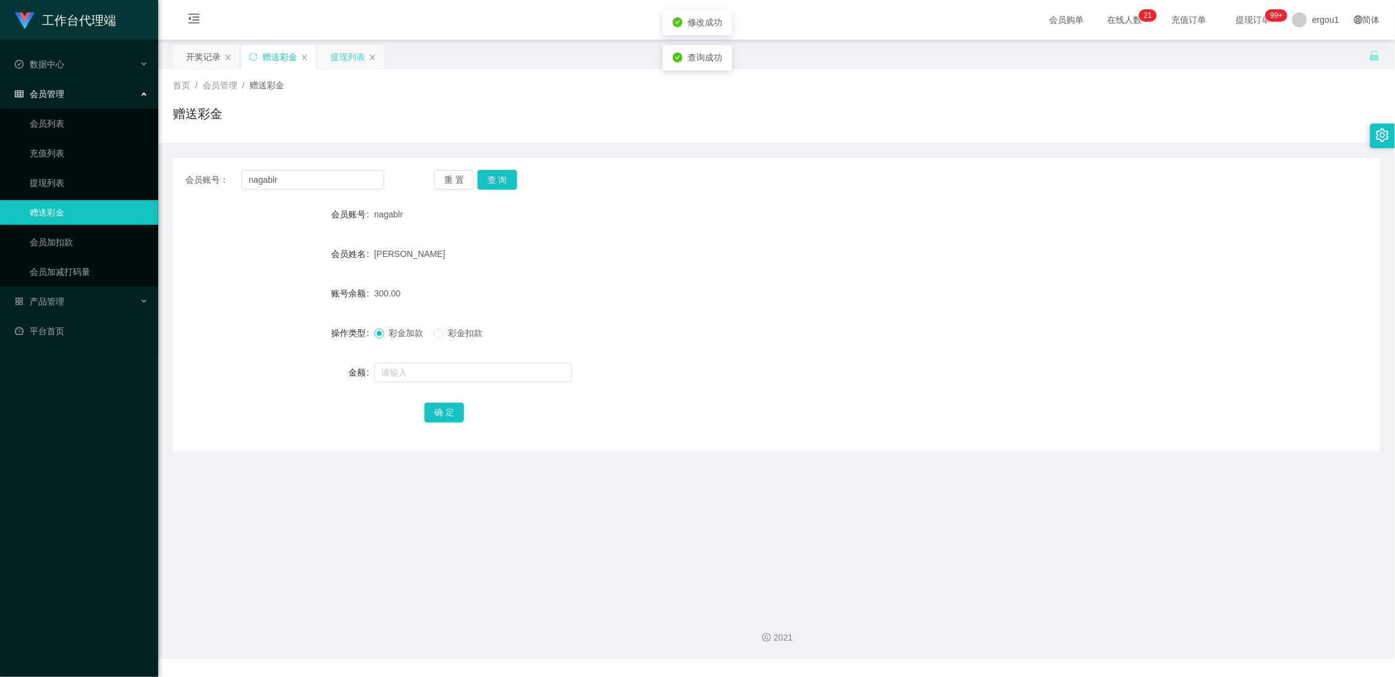
click at [621, 293] on div "300.00" at bounding box center [726, 293] width 704 height 25
click at [427, 363] on input "text" at bounding box center [473, 373] width 198 height 20
type input "300"
click at [443, 332] on span at bounding box center [439, 334] width 10 height 10
click at [442, 410] on button "确 定" at bounding box center [444, 413] width 40 height 20
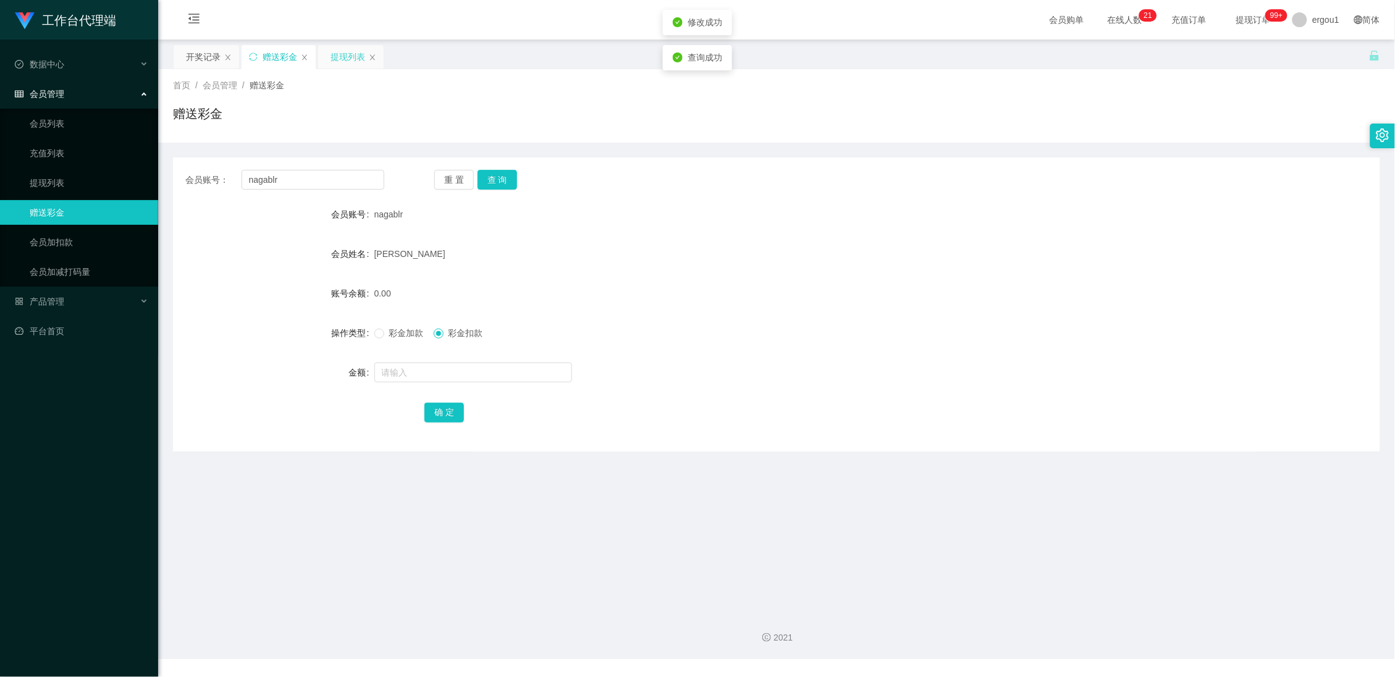
click at [541, 285] on div "0.00" at bounding box center [726, 293] width 704 height 25
click at [355, 58] on div "提现列表" at bounding box center [347, 56] width 35 height 23
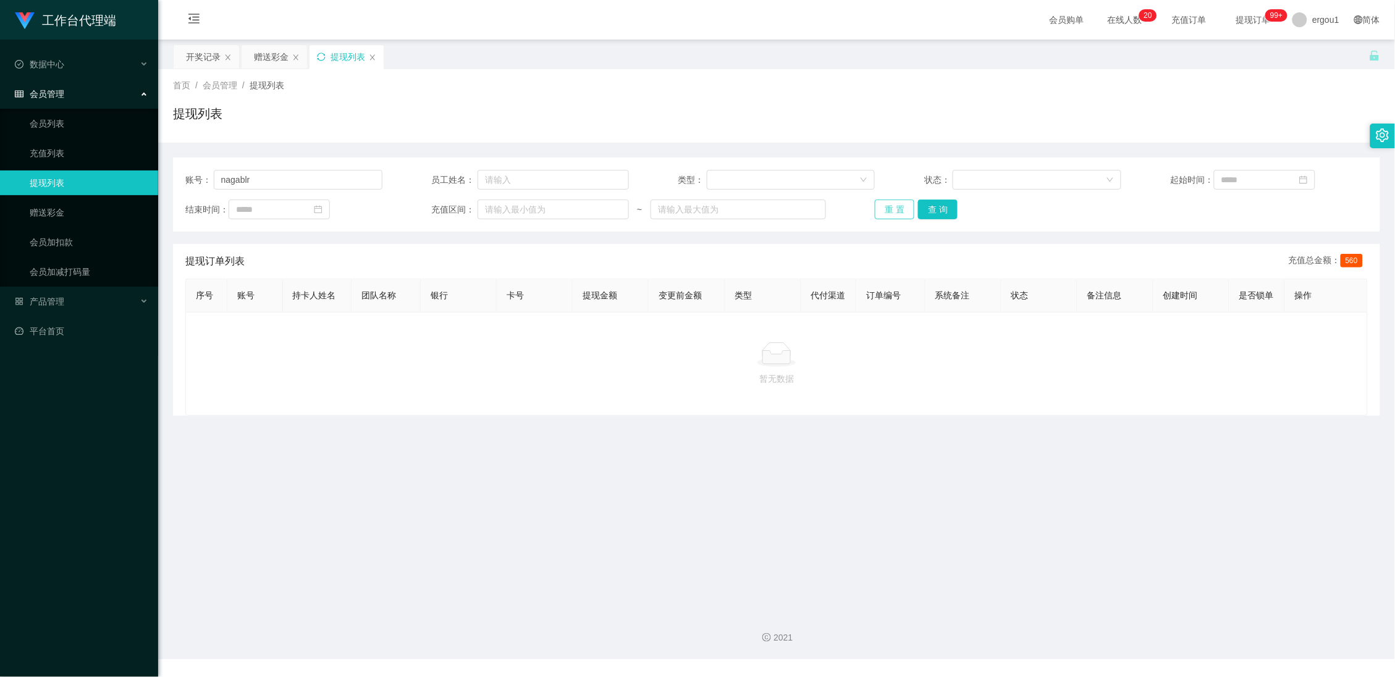
click at [888, 207] on button "重 置" at bounding box center [895, 210] width 40 height 20
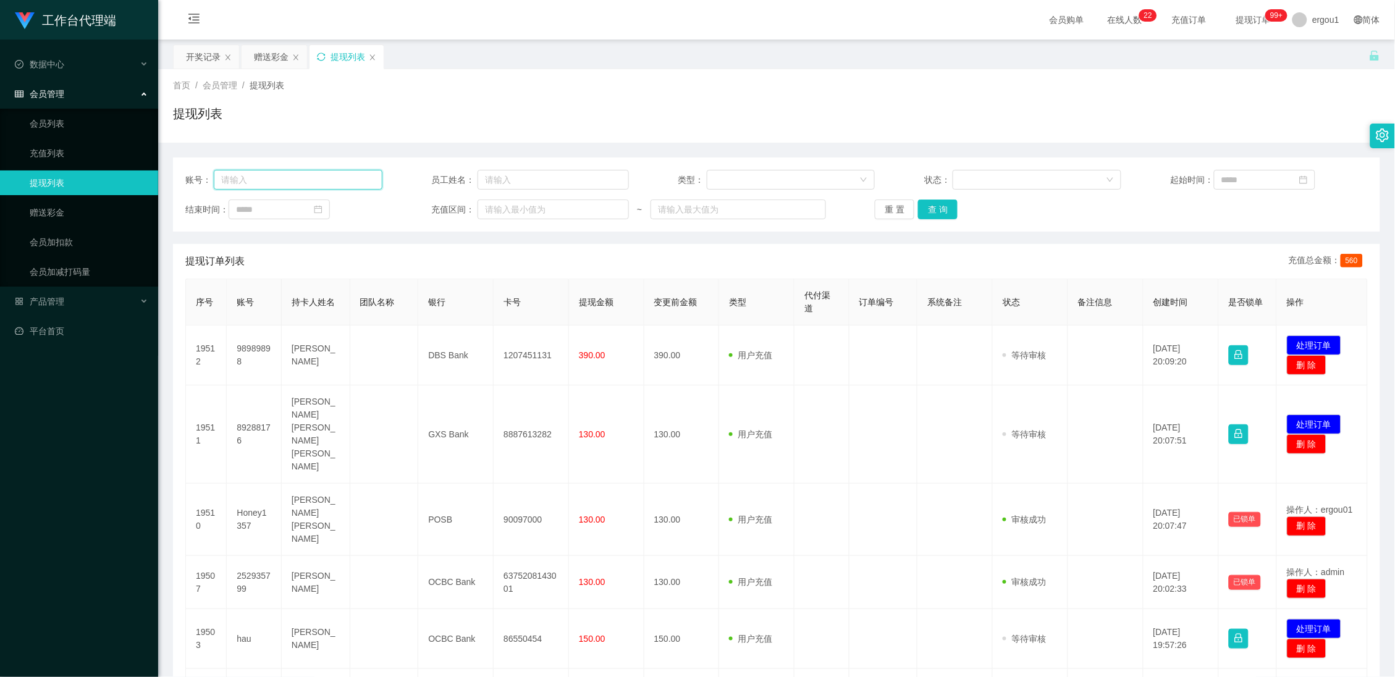
click at [306, 187] on input "text" at bounding box center [298, 180] width 169 height 20
paste input "nagablr"
type input "nagablr"
drag, startPoint x: 946, startPoint y: 207, endPoint x: 921, endPoint y: 221, distance: 28.5
click at [946, 207] on button "查 询" at bounding box center [938, 210] width 40 height 20
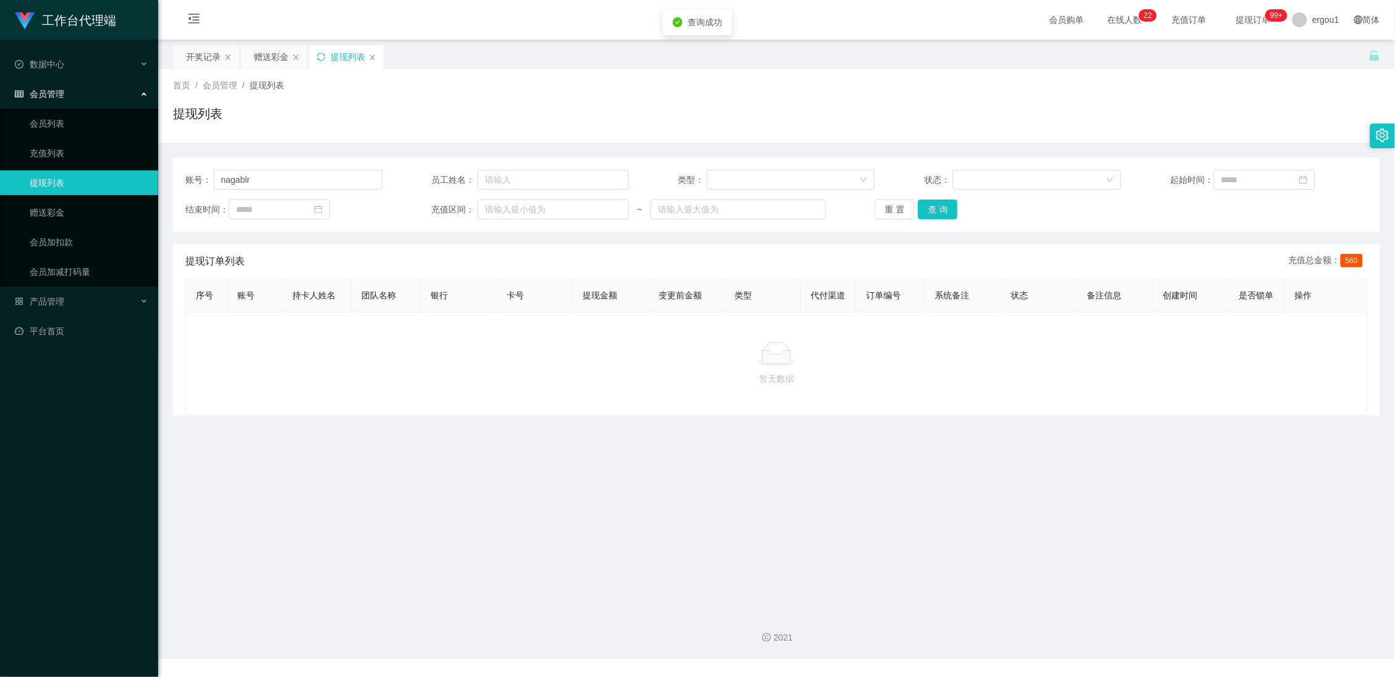
drag, startPoint x: 750, startPoint y: 390, endPoint x: 1208, endPoint y: 388, distance: 458.4
click at [1040, 396] on div "暂无数据" at bounding box center [776, 364] width 1182 height 104
click at [903, 367] on div at bounding box center [776, 354] width 1161 height 25
click at [936, 220] on div "账号： nagablr 员工姓名： 类型： 状态： 起始时间： 结束时间： 充值区间： ~ 重 置 查 询" at bounding box center [776, 195] width 1207 height 74
click at [937, 217] on button "查 询" at bounding box center [938, 210] width 40 height 20
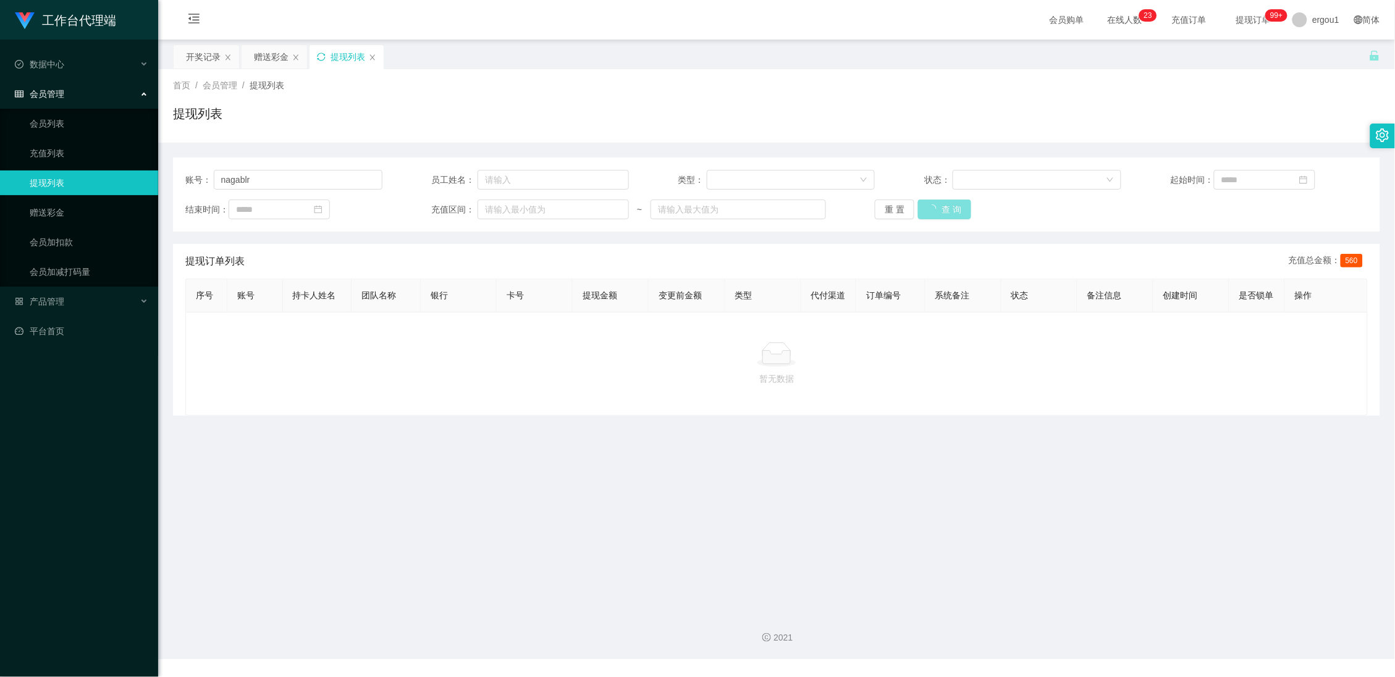
click at [937, 217] on div "重 置 查 询" at bounding box center [973, 210] width 197 height 20
click at [931, 214] on button "查 询" at bounding box center [938, 210] width 40 height 20
click at [931, 213] on div "重 置 查 询" at bounding box center [973, 210] width 197 height 20
click at [933, 209] on button "查 询" at bounding box center [938, 210] width 40 height 20
